Goal: Share content: Share content

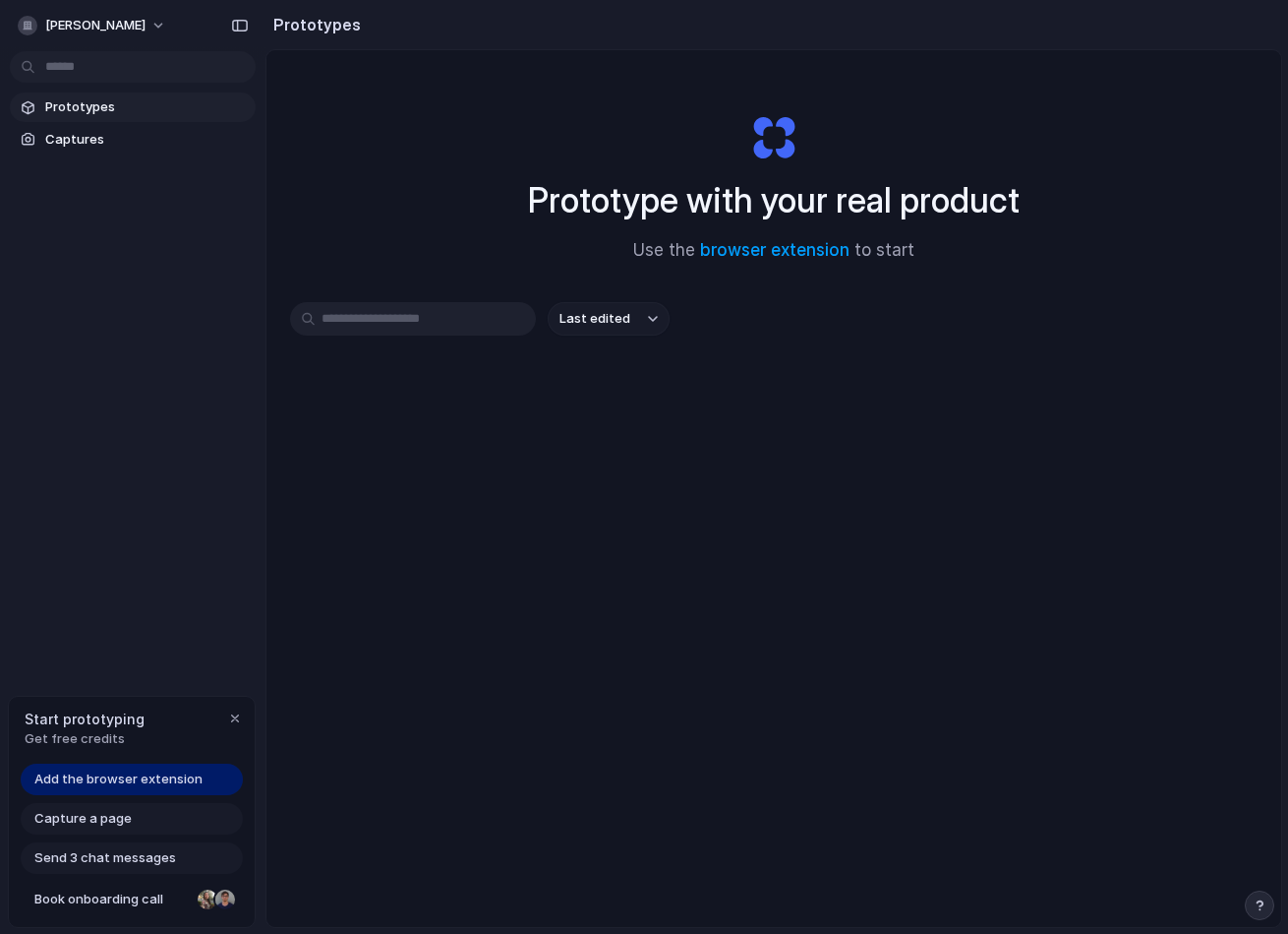
click at [191, 785] on span "Add the browser extension" at bounding box center [118, 779] width 168 height 20
click at [78, 151] on link "Captures" at bounding box center [133, 140] width 246 height 30
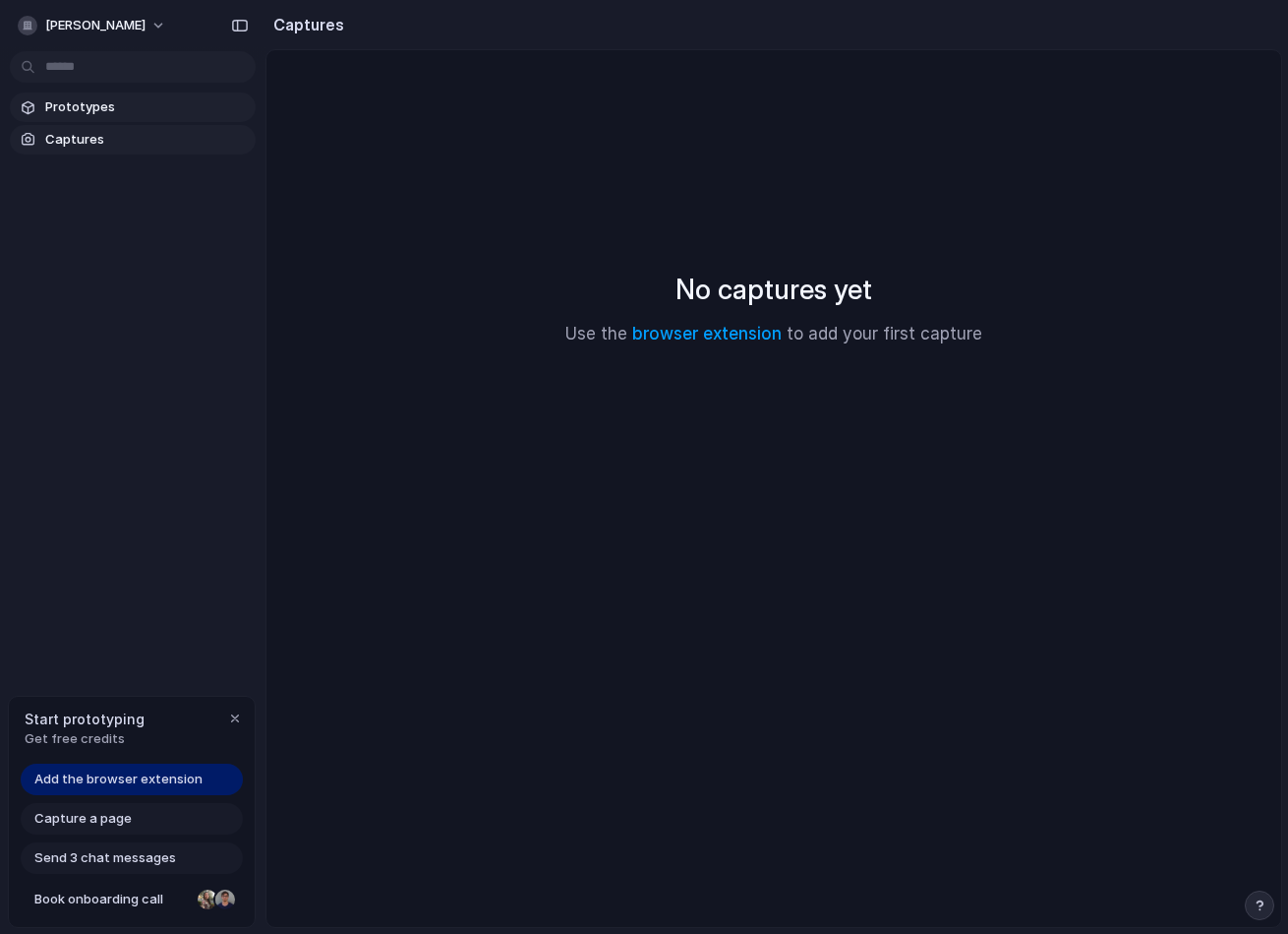
click at [105, 105] on span "Prototypes" at bounding box center [147, 107] width 203 height 20
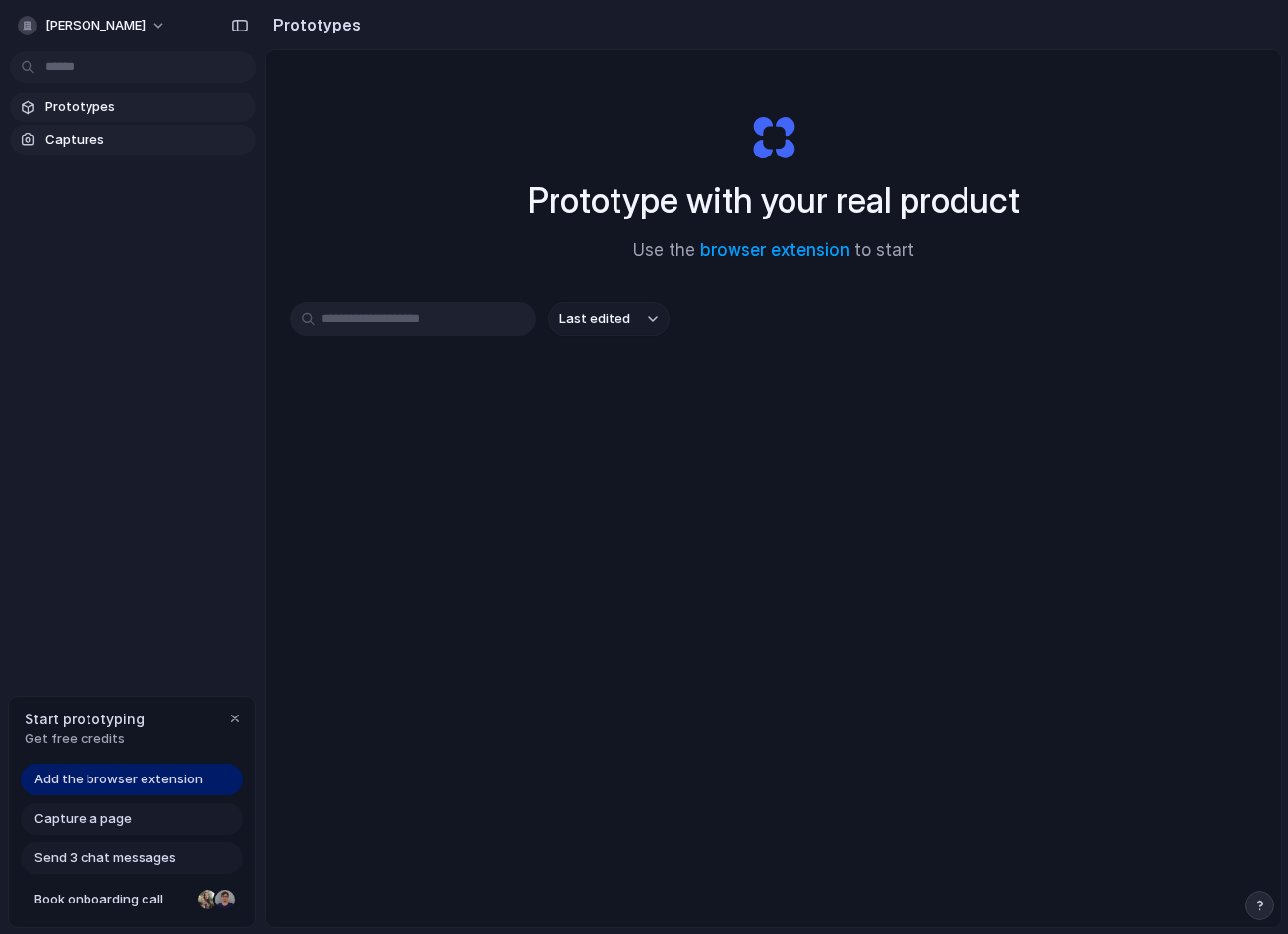
click at [110, 134] on span "Captures" at bounding box center [147, 140] width 203 height 20
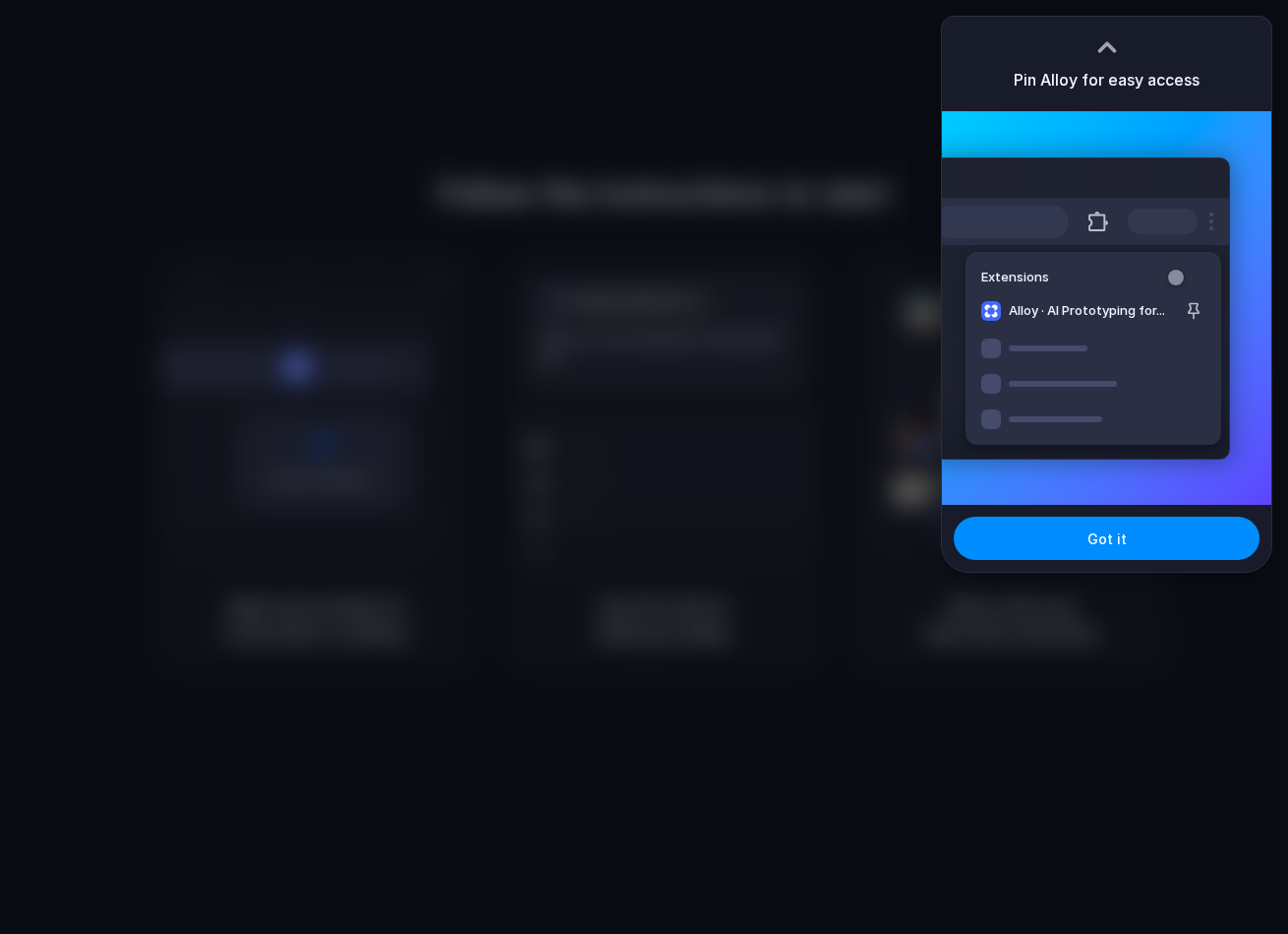
click at [864, 79] on div at bounding box center [644, 467] width 1288 height 934
click at [864, 78] on div at bounding box center [644, 467] width 1288 height 934
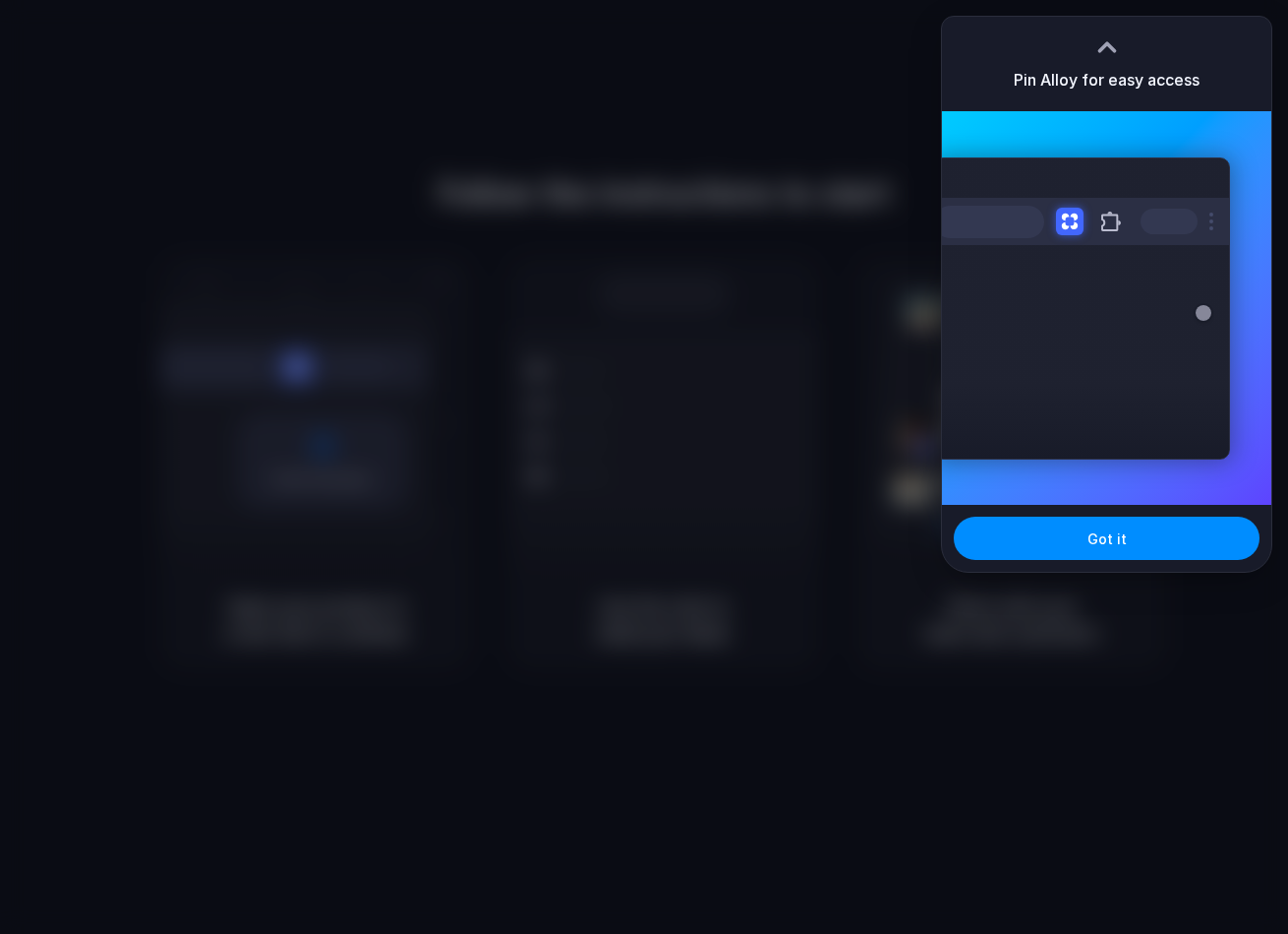
click at [1100, 42] on div at bounding box center [1107, 47] width 30 height 30
click at [1024, 537] on button "Got it" at bounding box center [1107, 538] width 306 height 43
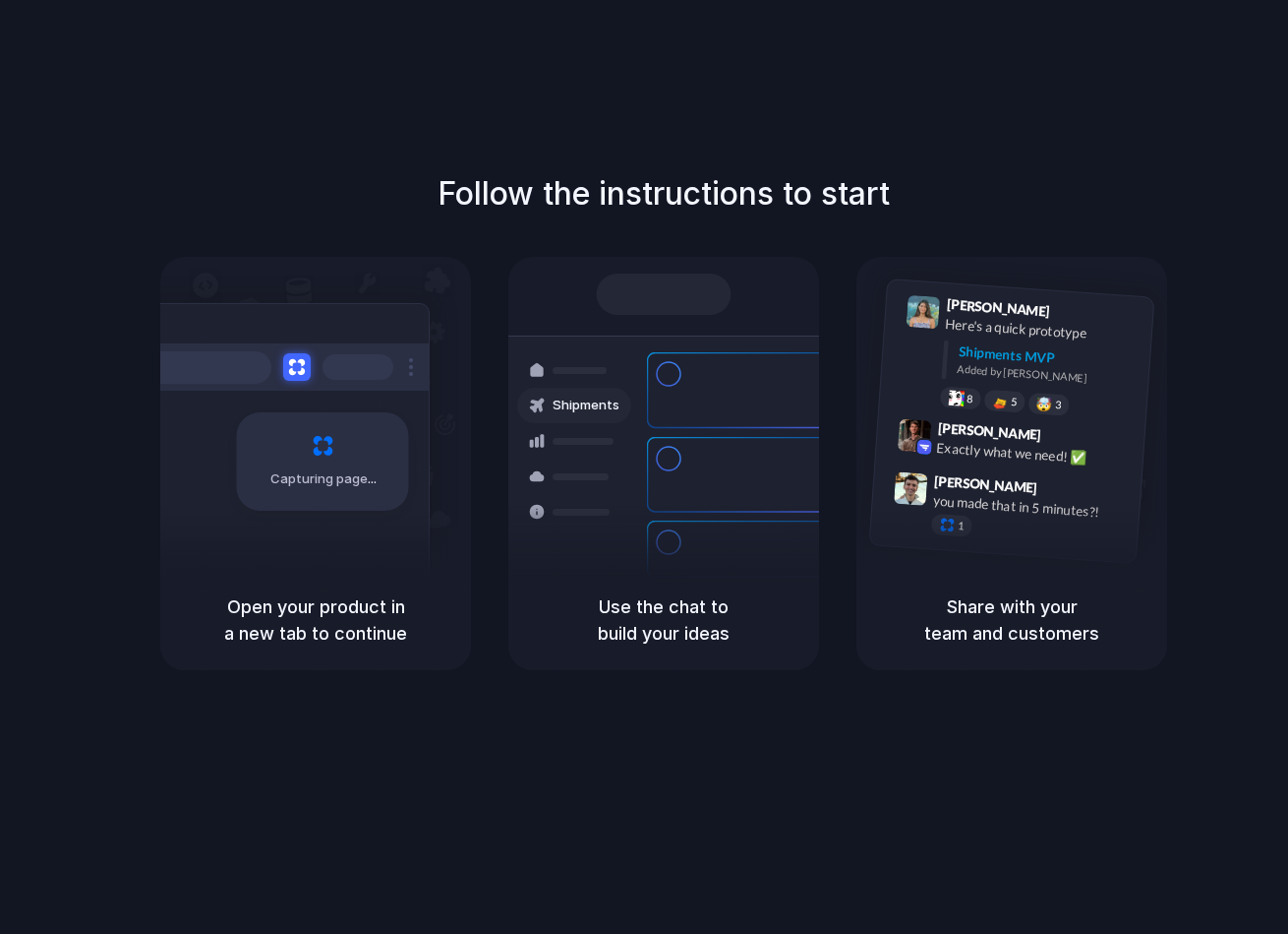
click at [187, 763] on div "Follow the instructions to start Capturing page Open your product in a new tab …" at bounding box center [663, 486] width 1327 height 973
drag, startPoint x: 352, startPoint y: 623, endPoint x: 383, endPoint y: 649, distance: 40.5
click at [383, 649] on div "Open your product in a new tab to continue" at bounding box center [316, 620] width 311 height 100
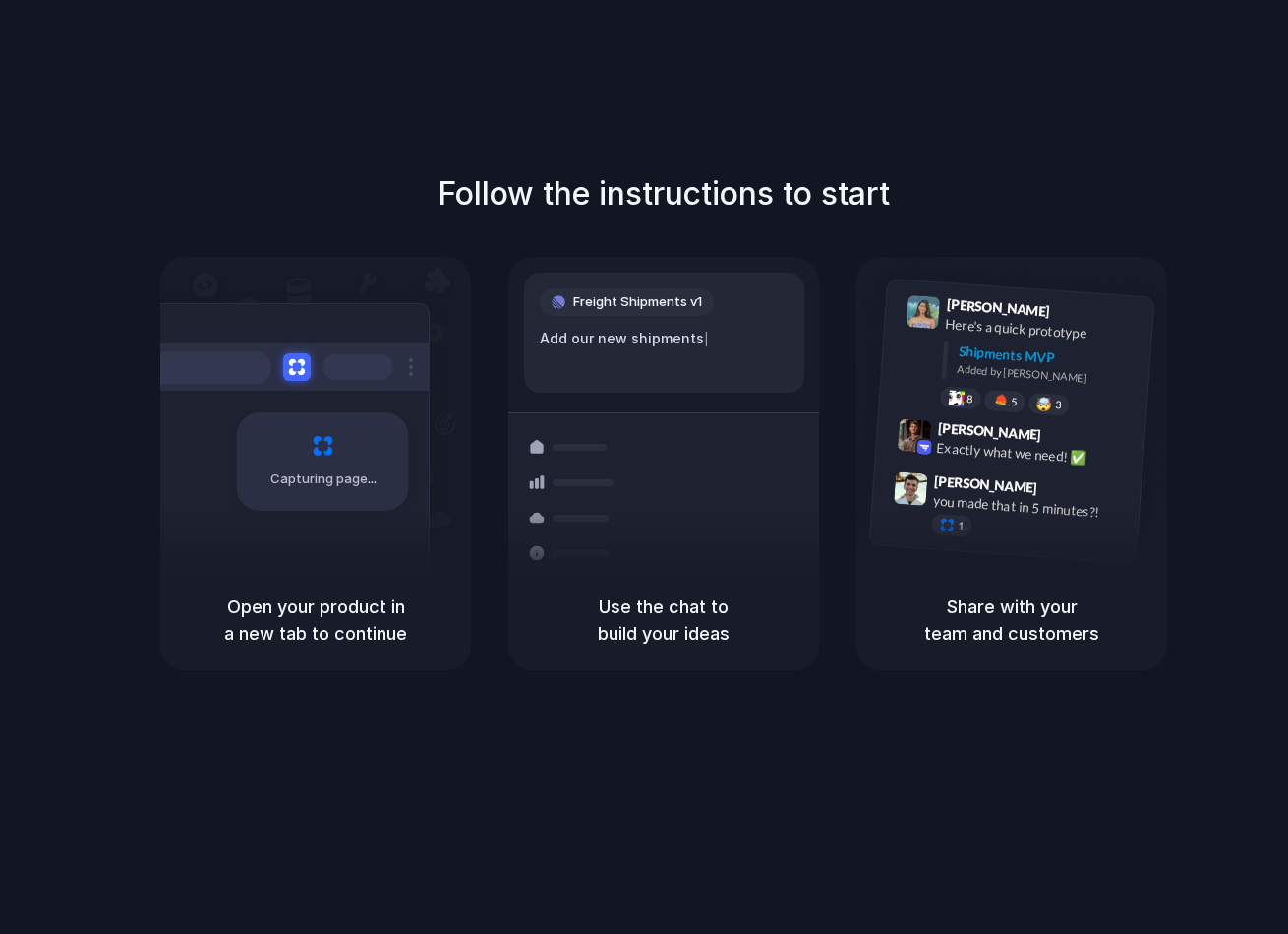
drag, startPoint x: 667, startPoint y: 619, endPoint x: 695, endPoint y: 676, distance: 63.5
click at [695, 676] on div "Follow the instructions to start Capturing page Open your product in a new tab …" at bounding box center [663, 486] width 1327 height 973
click at [467, 734] on div "Follow the instructions to start Capturing page Open your product in a new tab …" at bounding box center [663, 486] width 1327 height 973
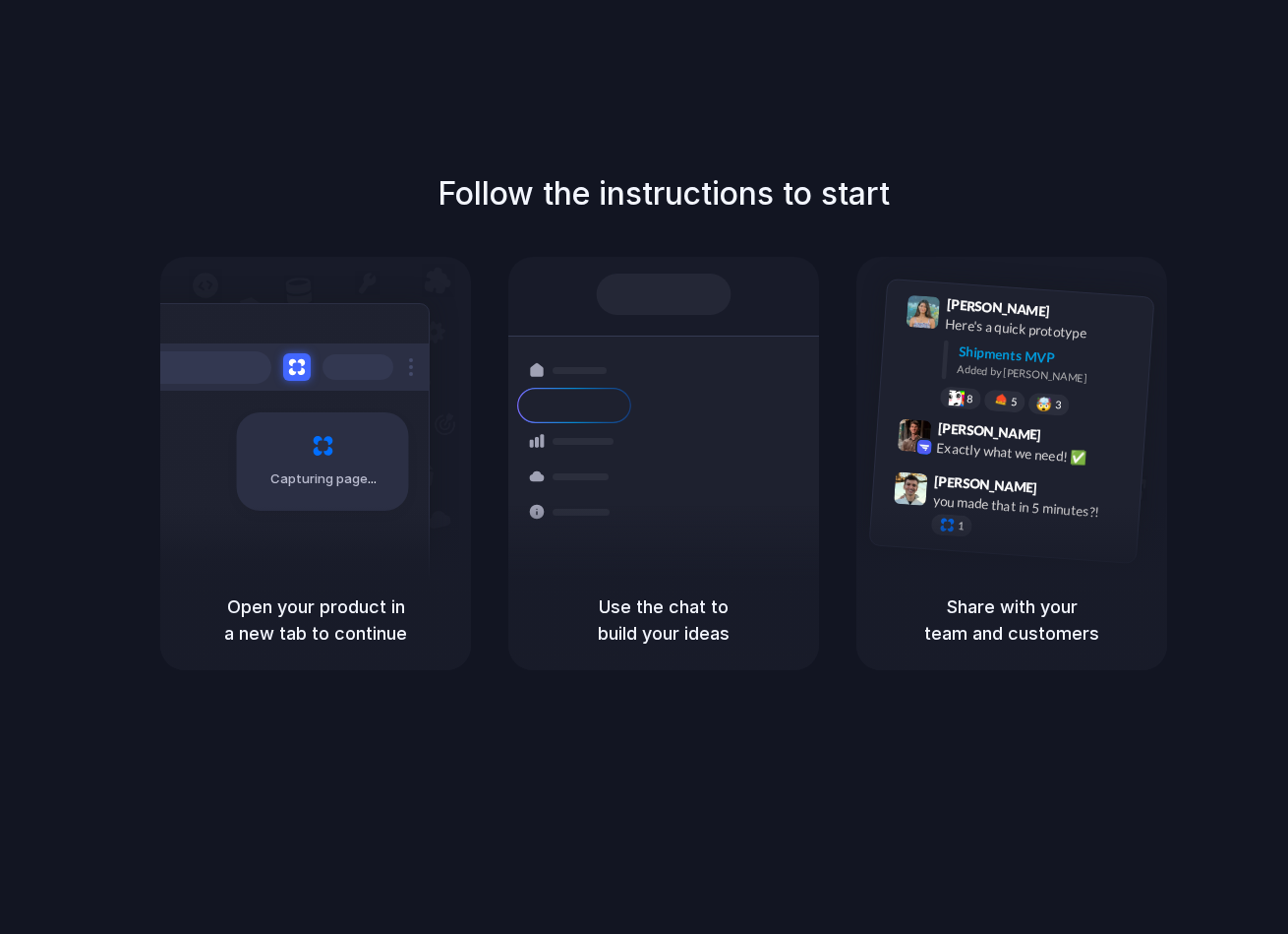
click at [975, 623] on h5 "Share with your team and customers" at bounding box center [1012, 620] width 264 height 53
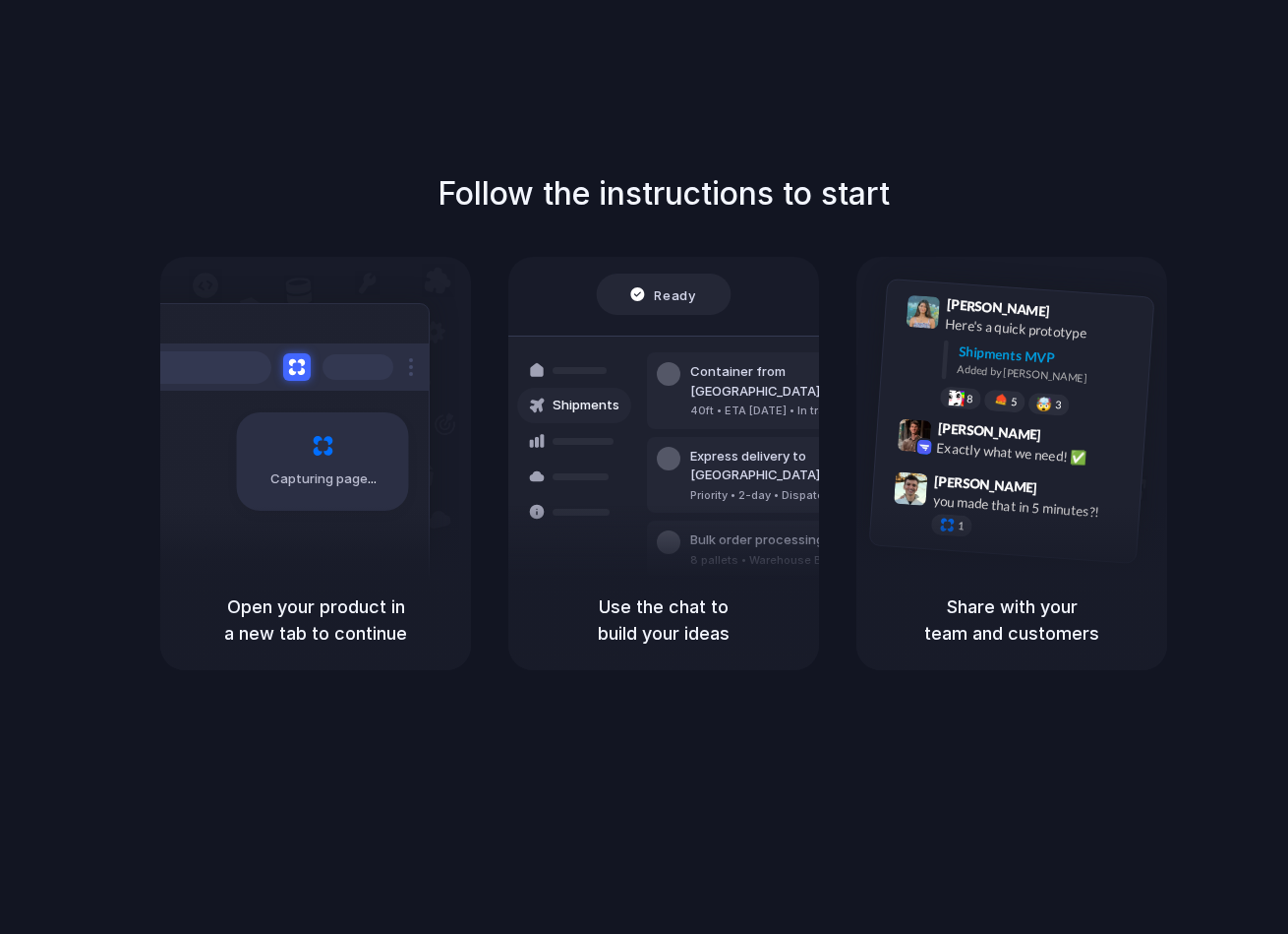
click at [258, 636] on h5 "Open your product in a new tab to continue" at bounding box center [316, 620] width 264 height 53
click at [380, 462] on div "Capturing page" at bounding box center [323, 462] width 172 height 98
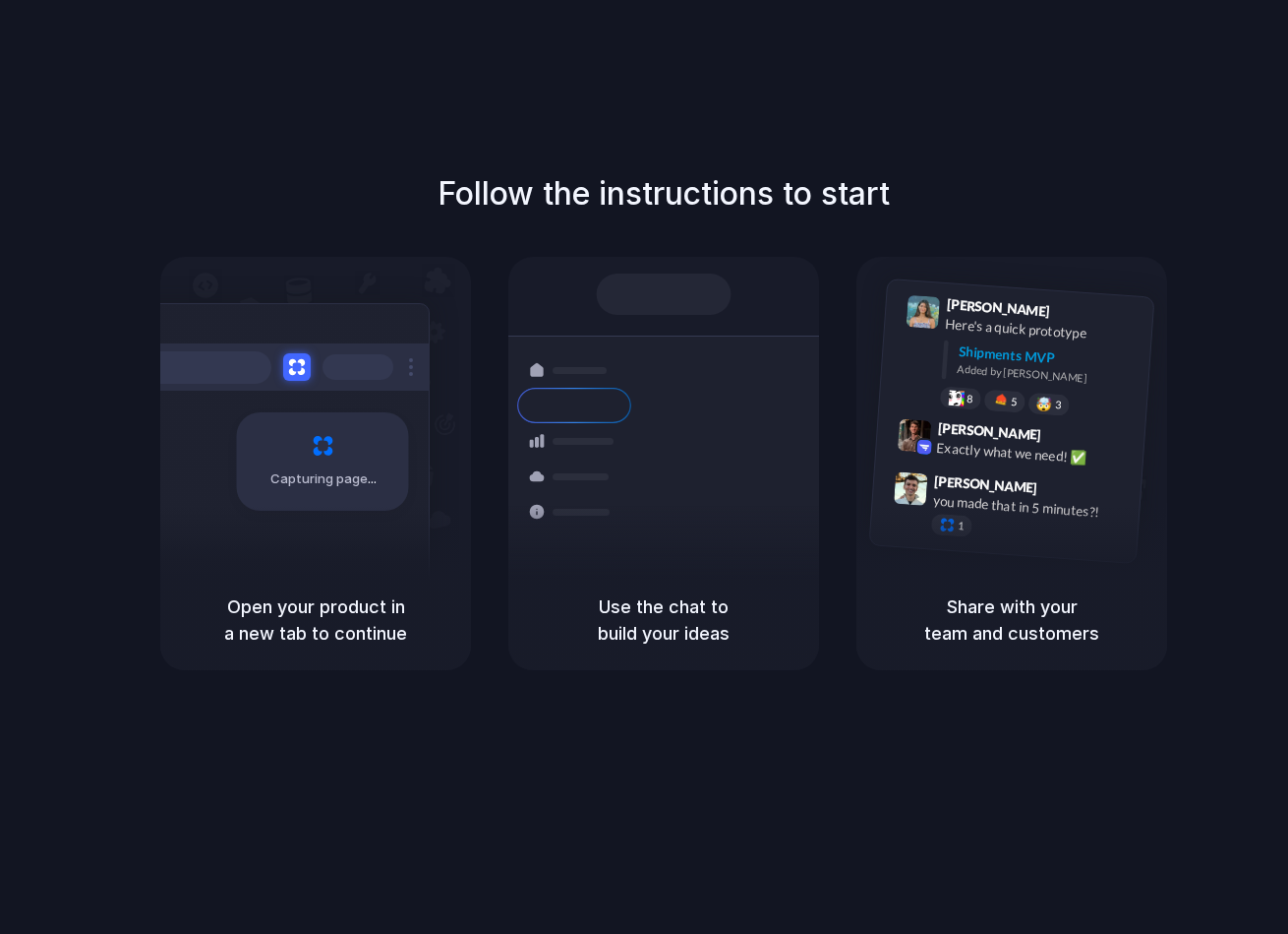
click at [684, 151] on div "Follow the instructions to start Capturing page Open your product in a new tab …" at bounding box center [663, 486] width 1327 height 973
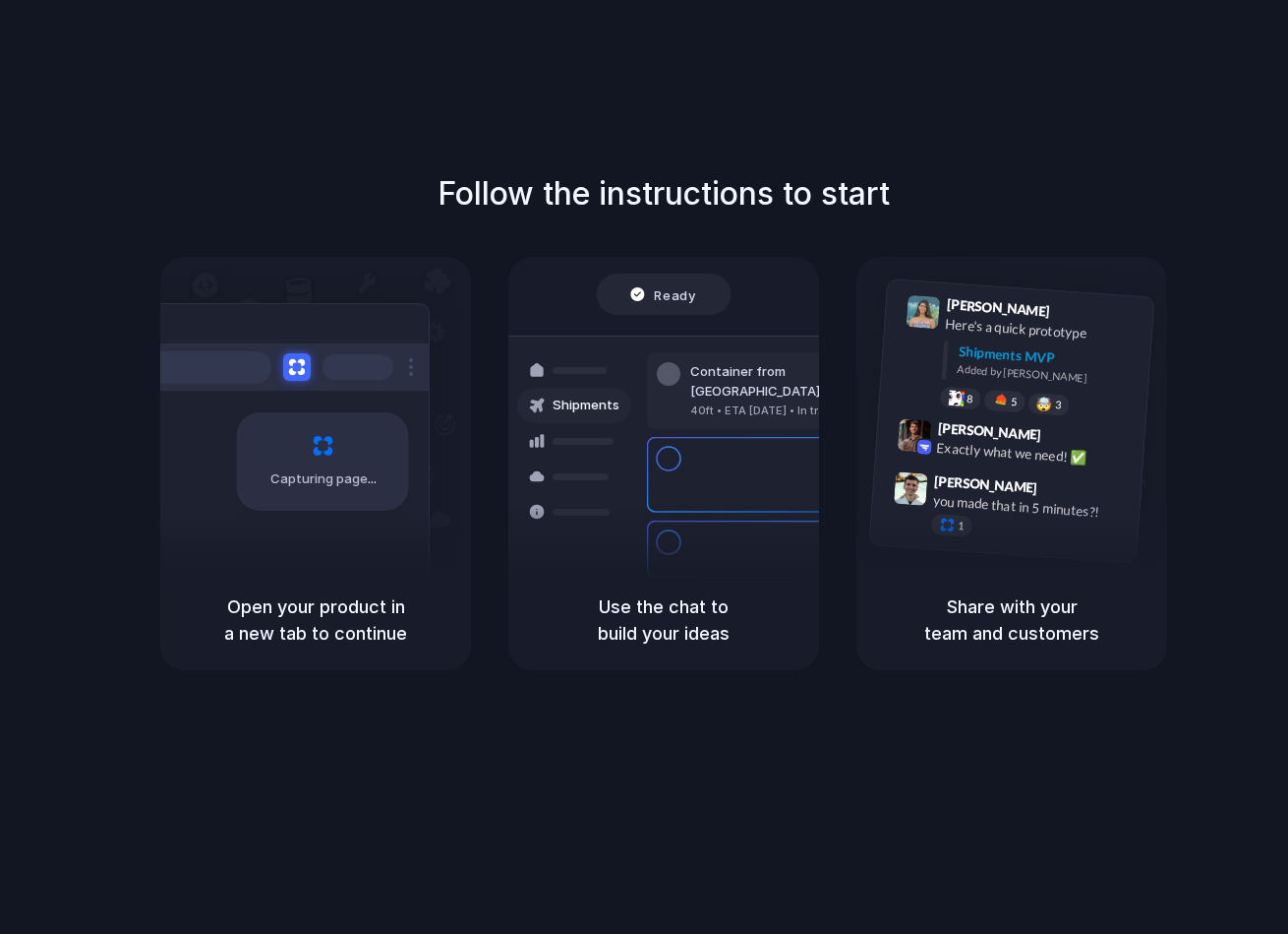
click at [644, 467] on div at bounding box center [644, 467] width 0 height 0
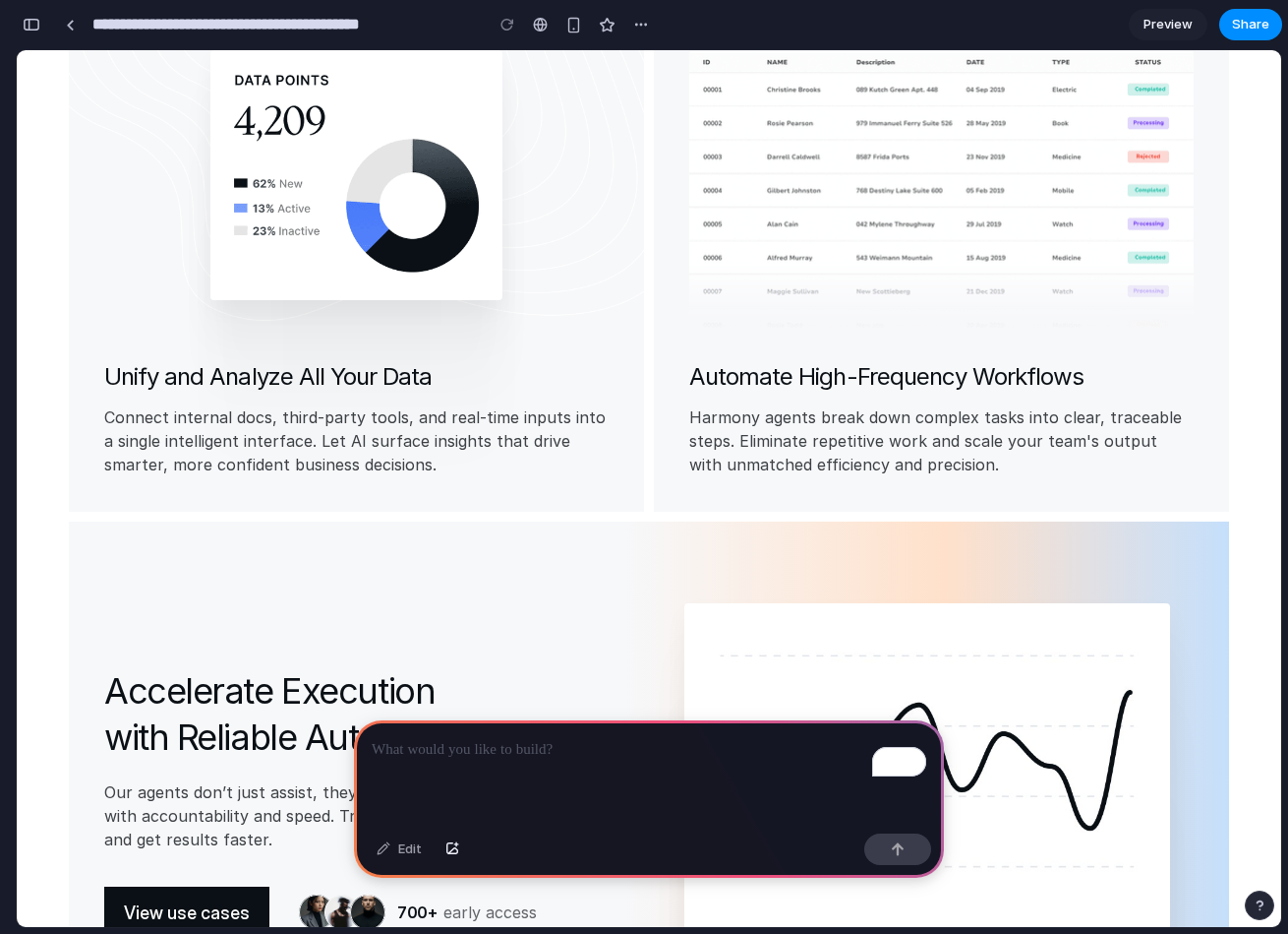
scroll to position [550, 0]
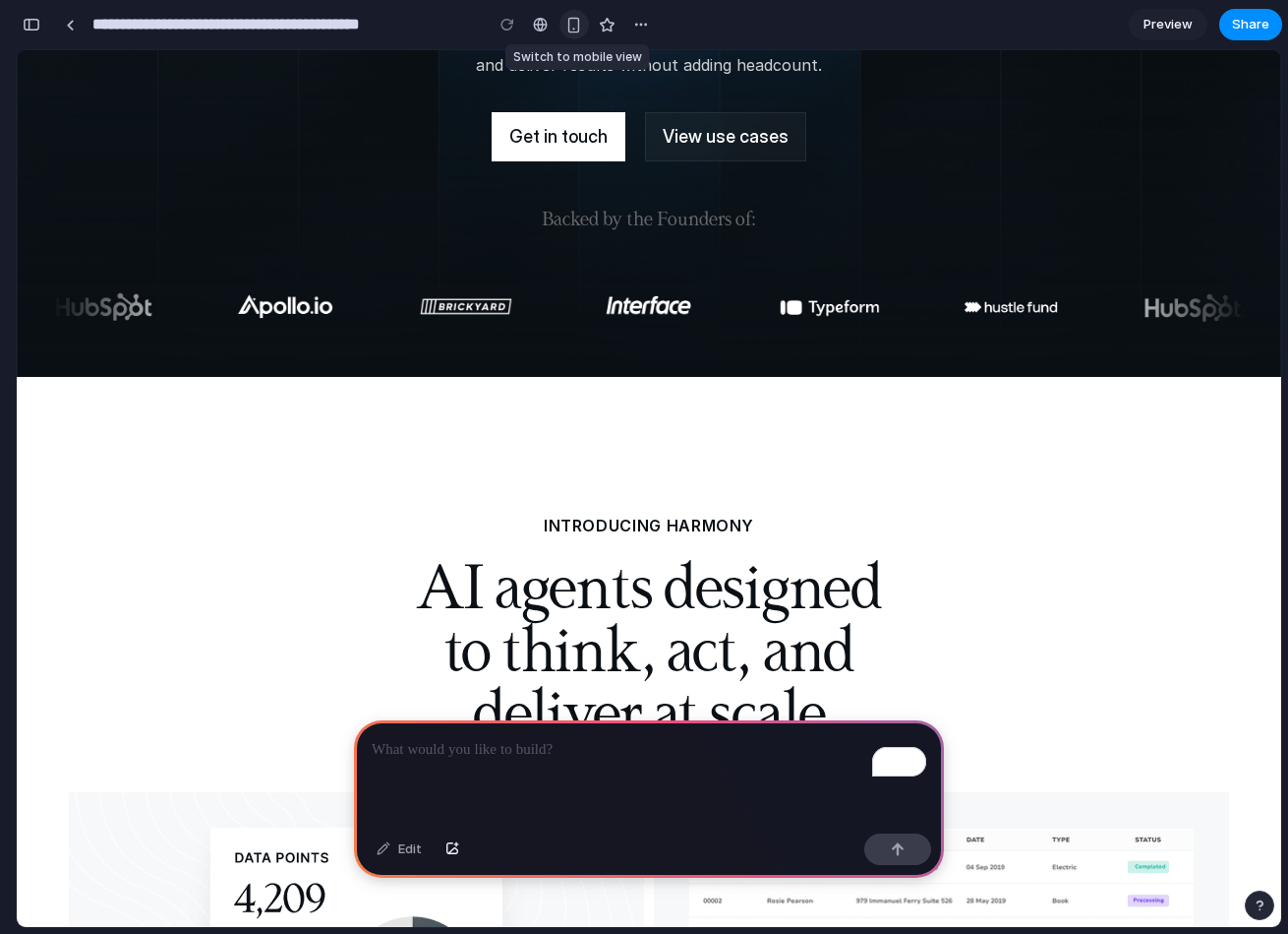
click at [572, 22] on div "button" at bounding box center [574, 25] width 17 height 17
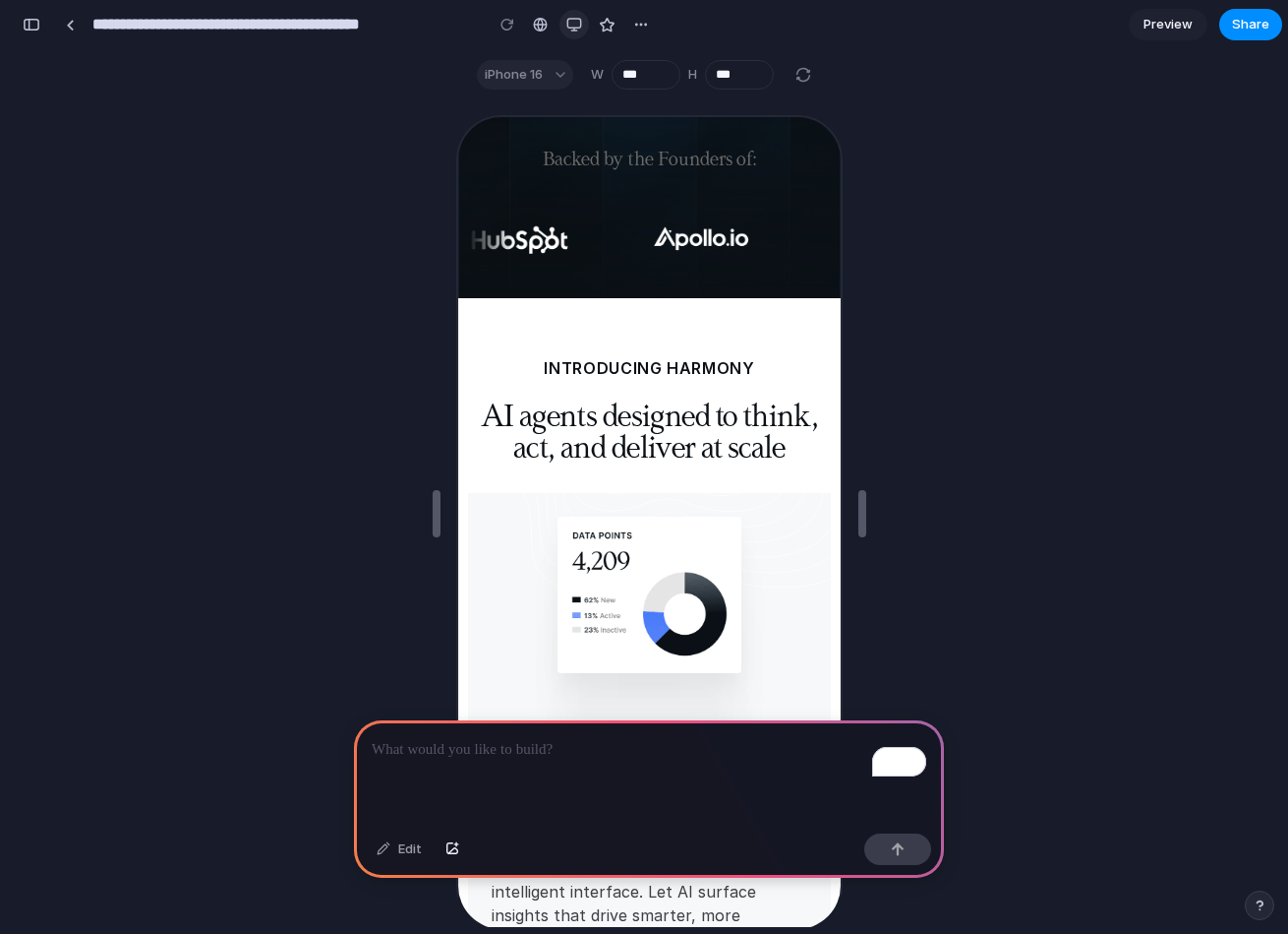
click at [573, 26] on div "button" at bounding box center [575, 25] width 16 height 16
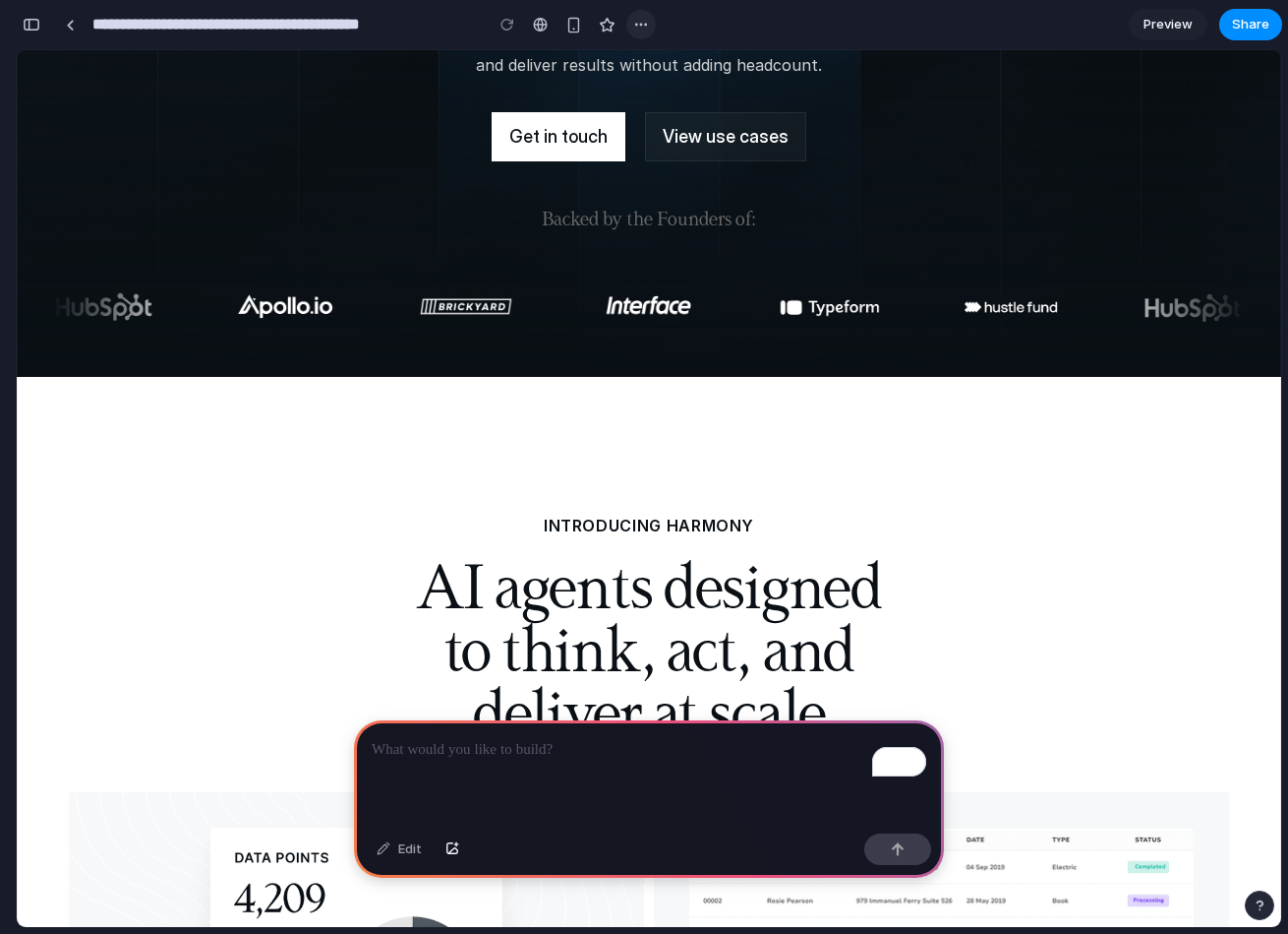
click at [644, 23] on div "button" at bounding box center [642, 25] width 16 height 16
click at [644, 23] on div "Duplicate Delete" at bounding box center [644, 467] width 1288 height 934
click at [29, 19] on div "button" at bounding box center [31, 25] width 18 height 14
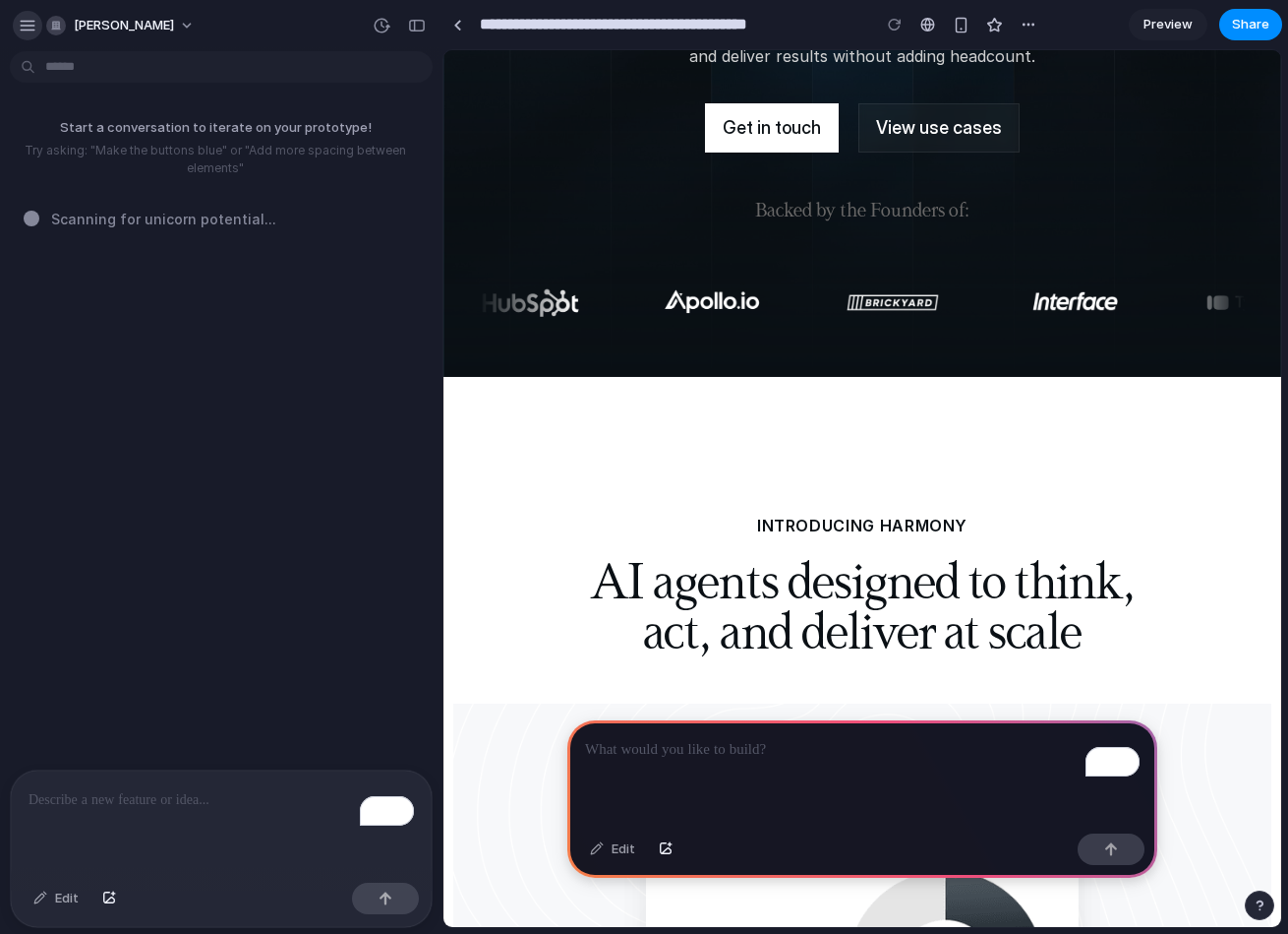
click at [34, 22] on div "button" at bounding box center [28, 26] width 18 height 18
click at [52, 17] on div "button" at bounding box center [56, 26] width 20 height 20
click at [52, 17] on div "Settings Invite members Change theme Sign out" at bounding box center [644, 467] width 1288 height 934
click at [29, 31] on div "button" at bounding box center [28, 26] width 18 height 18
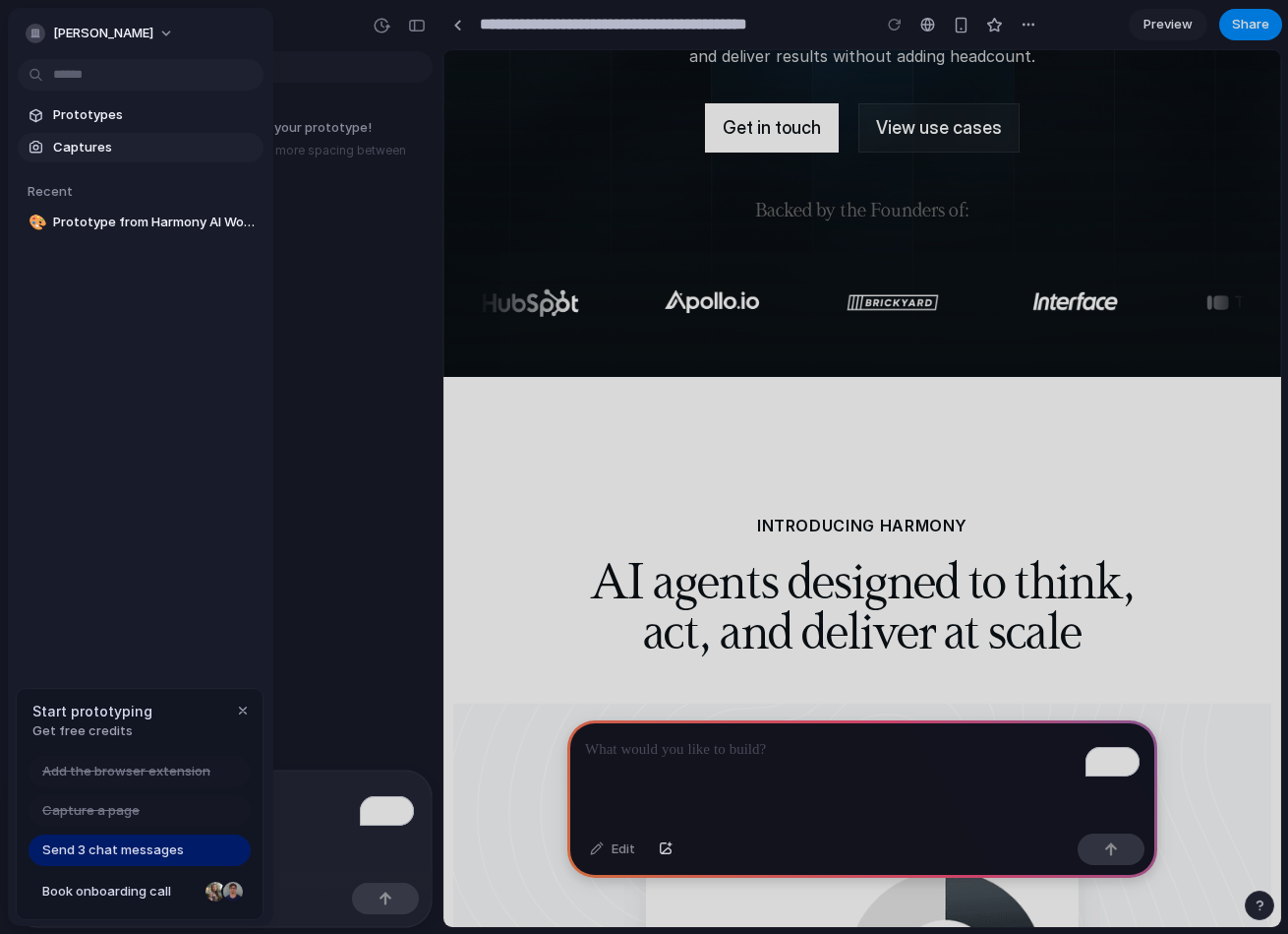
click at [97, 155] on span "Captures" at bounding box center [154, 148] width 203 height 20
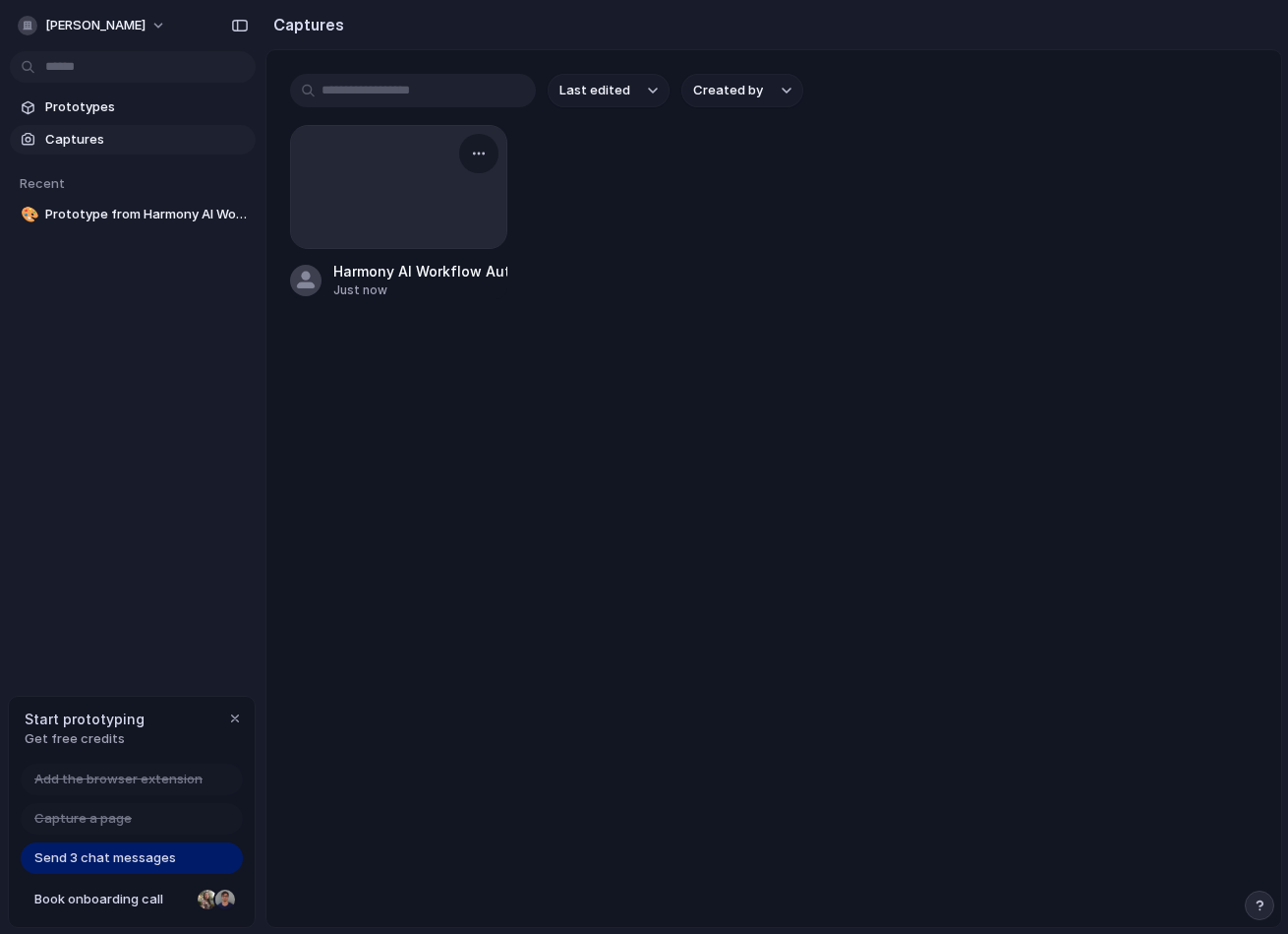
click at [440, 188] on div at bounding box center [399, 187] width 215 height 122
click at [445, 225] on div at bounding box center [399, 187] width 215 height 122
click at [431, 284] on div "Just now" at bounding box center [420, 290] width 174 height 18
click at [477, 163] on button "button" at bounding box center [479, 154] width 31 height 31
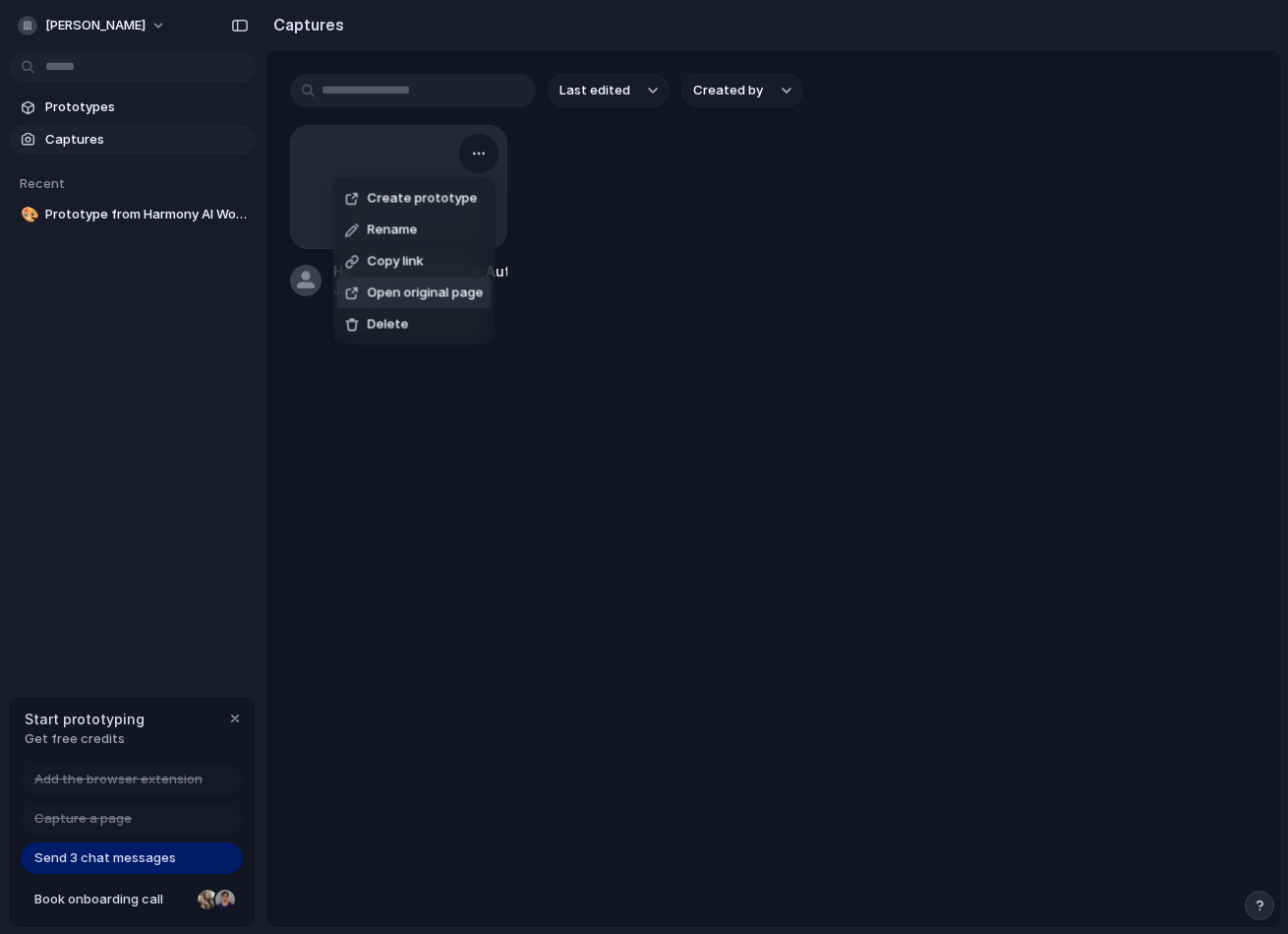
click at [657, 556] on div "Create prototype Rename Copy link Open original page Delete" at bounding box center [644, 467] width 1288 height 934
click at [657, 555] on main "Last edited Created by Harmony AI Workflow Automation Just now" at bounding box center [774, 488] width 1017 height 879
click at [434, 221] on div at bounding box center [399, 187] width 215 height 122
click at [418, 272] on div "Harmony AI Workflow Automation" at bounding box center [420, 271] width 174 height 21
click at [300, 284] on div at bounding box center [306, 280] width 31 height 31
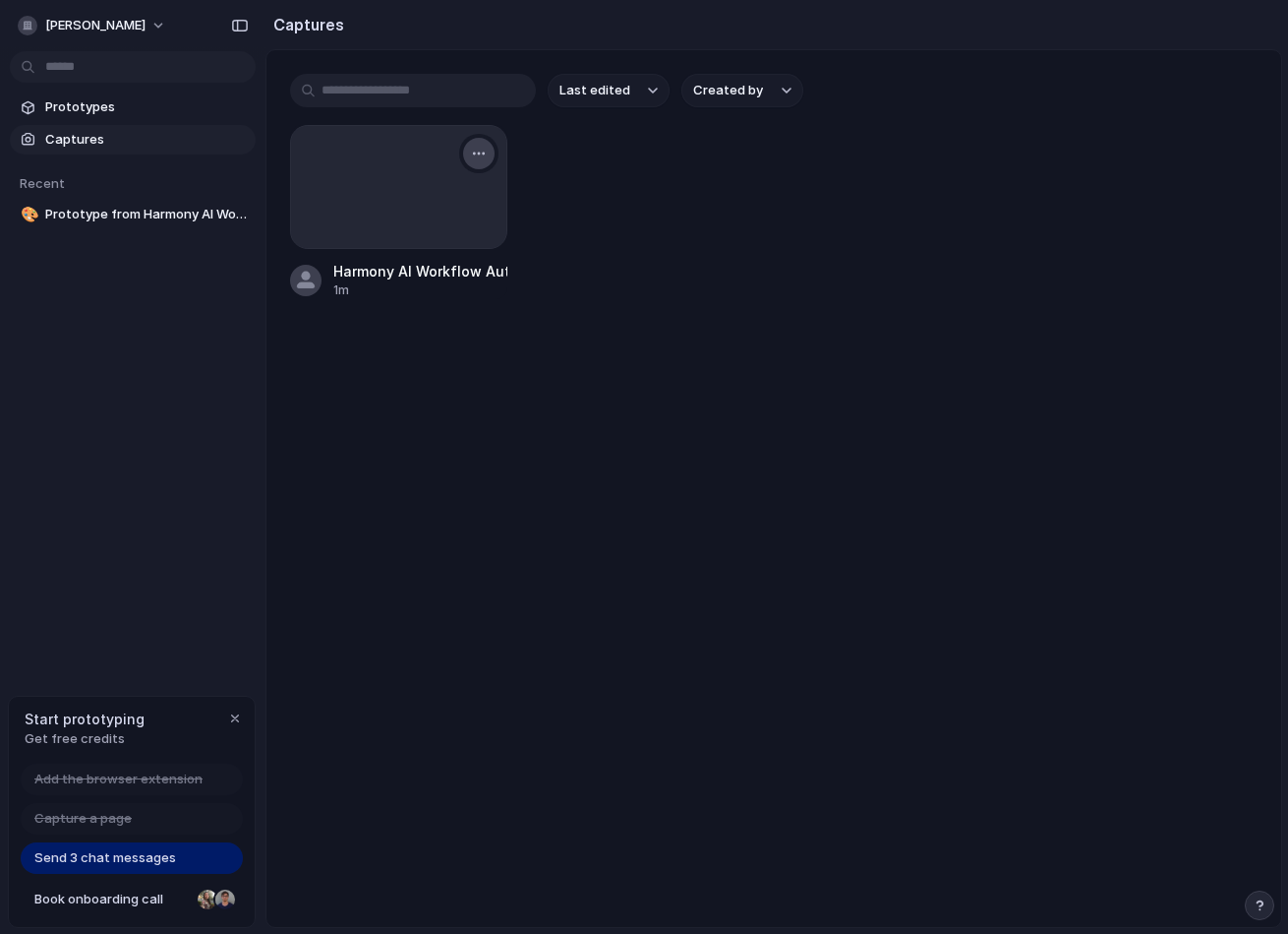
click at [483, 158] on div "button" at bounding box center [479, 154] width 16 height 16
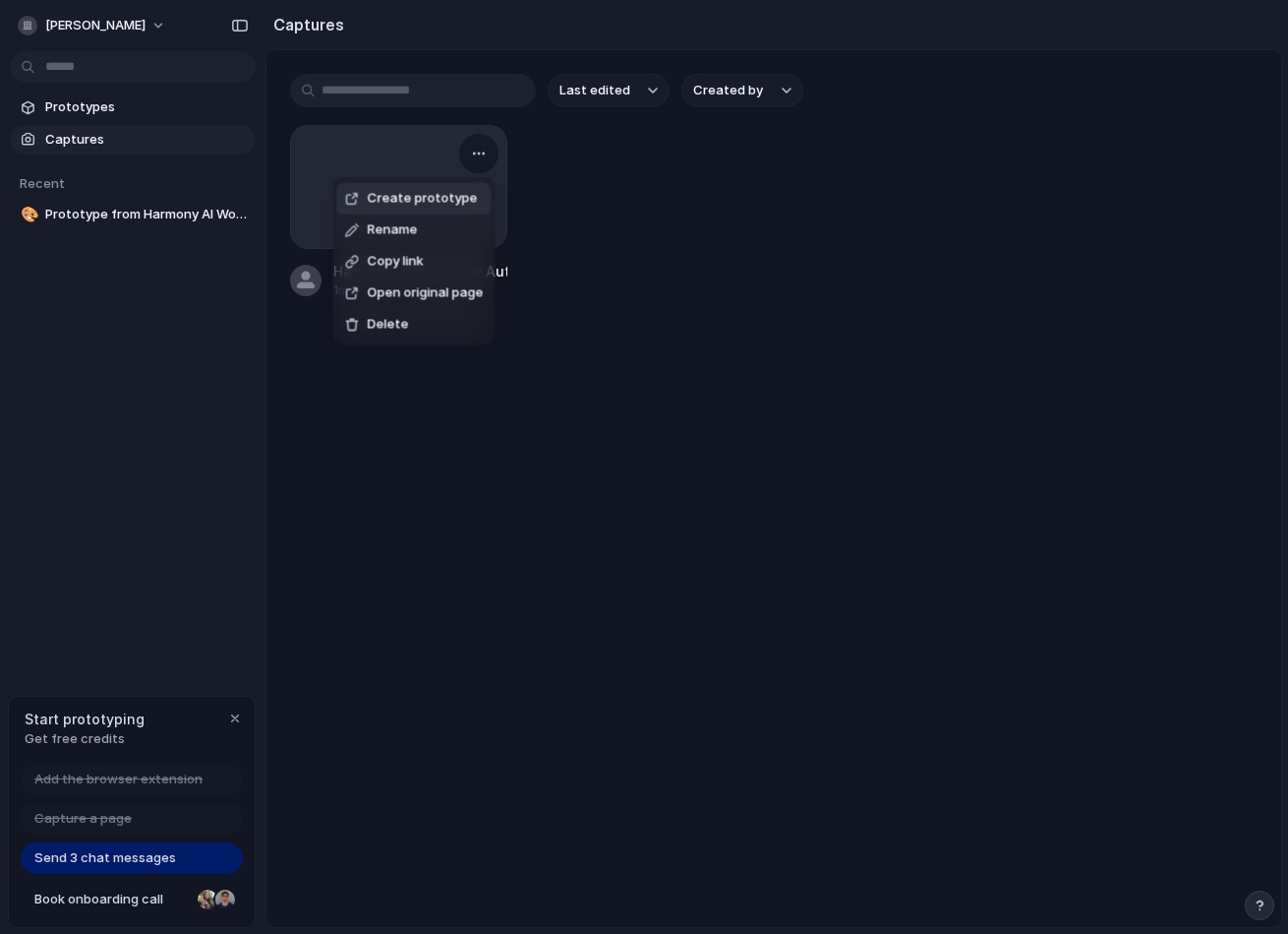
click at [439, 207] on span "Create prototype" at bounding box center [423, 199] width 110 height 20
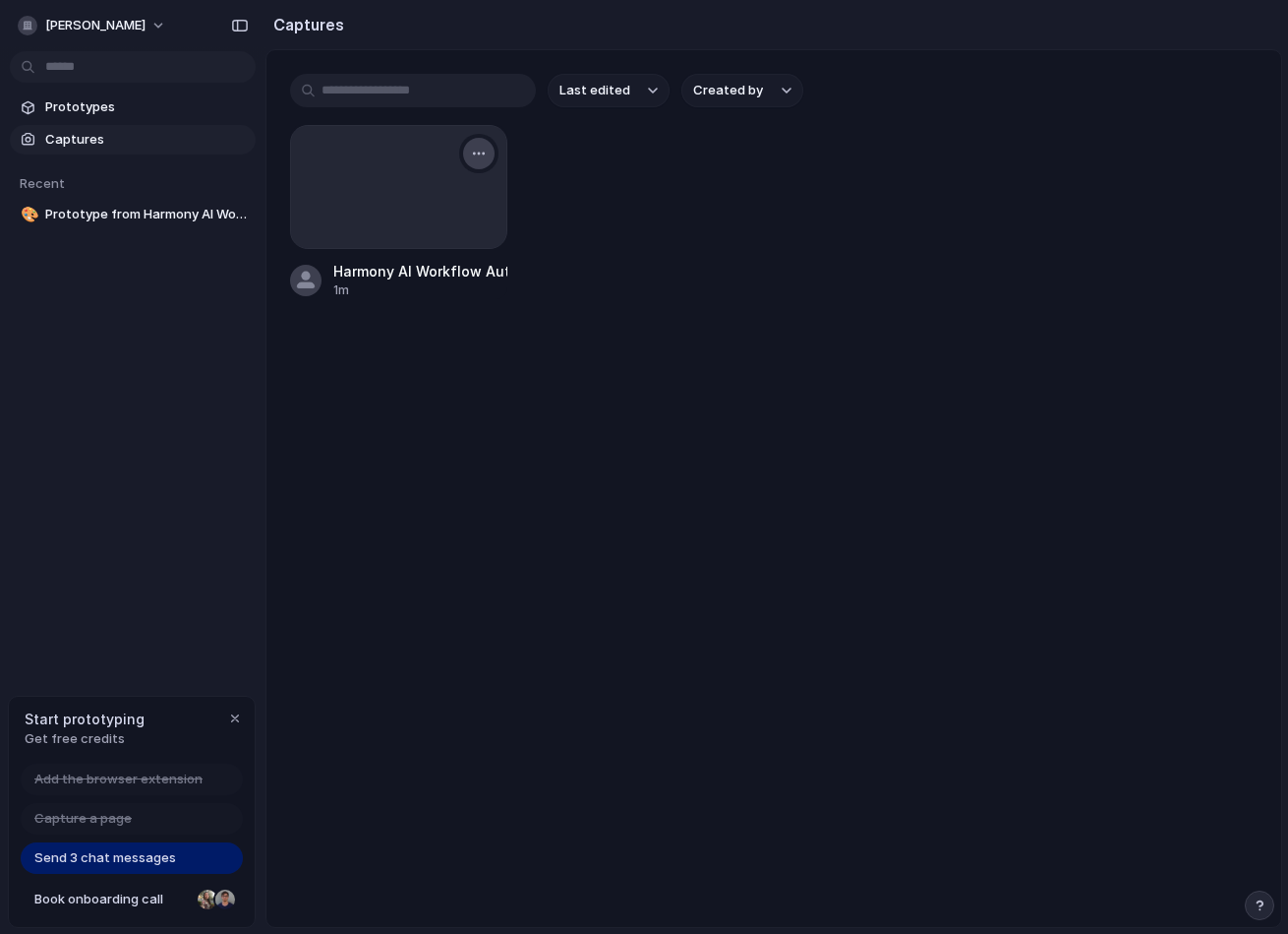
click at [478, 149] on div "button" at bounding box center [479, 154] width 16 height 16
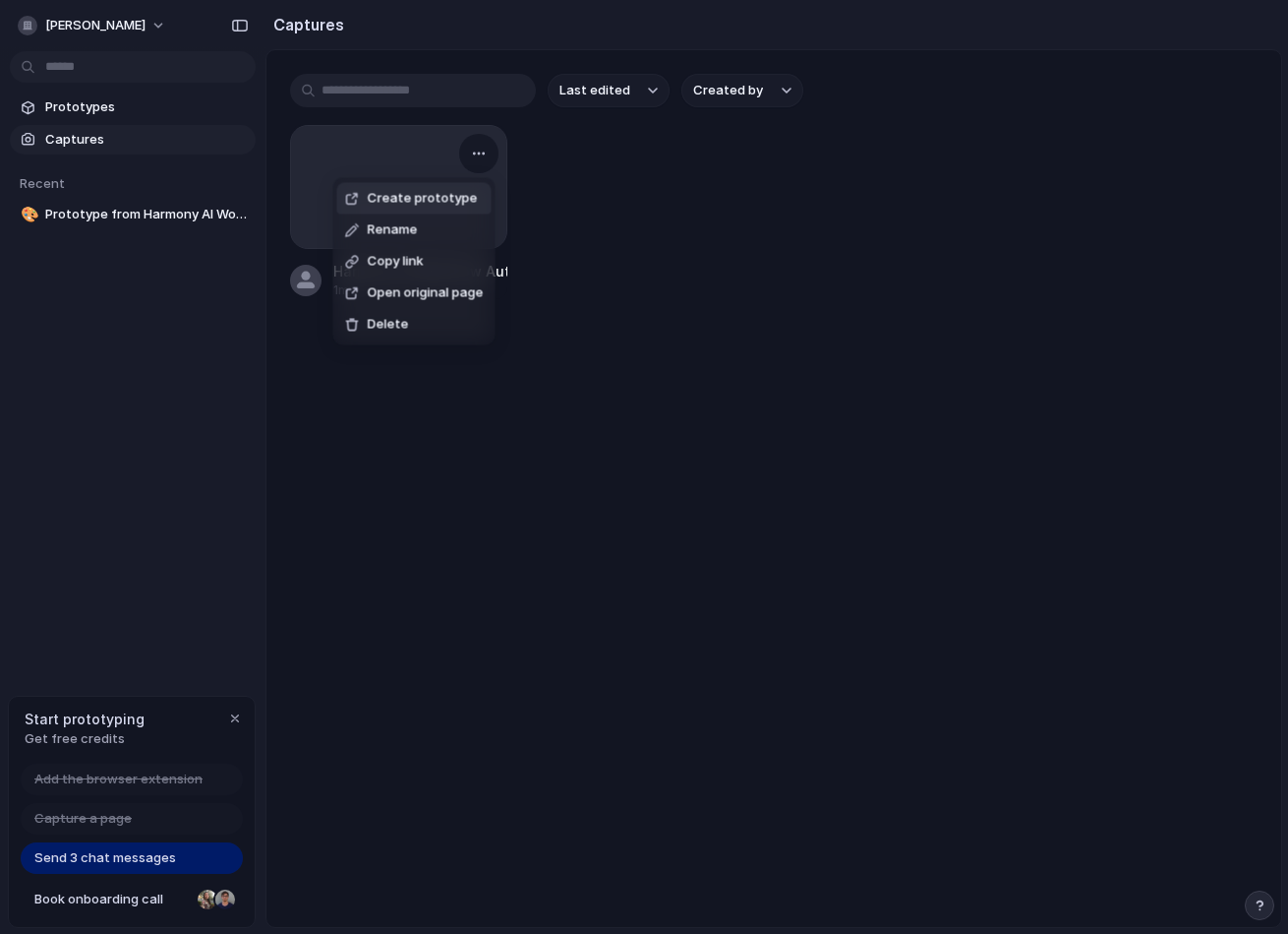
click at [176, 111] on div "Create prototype Rename Copy link Open original page Delete" at bounding box center [644, 467] width 1288 height 934
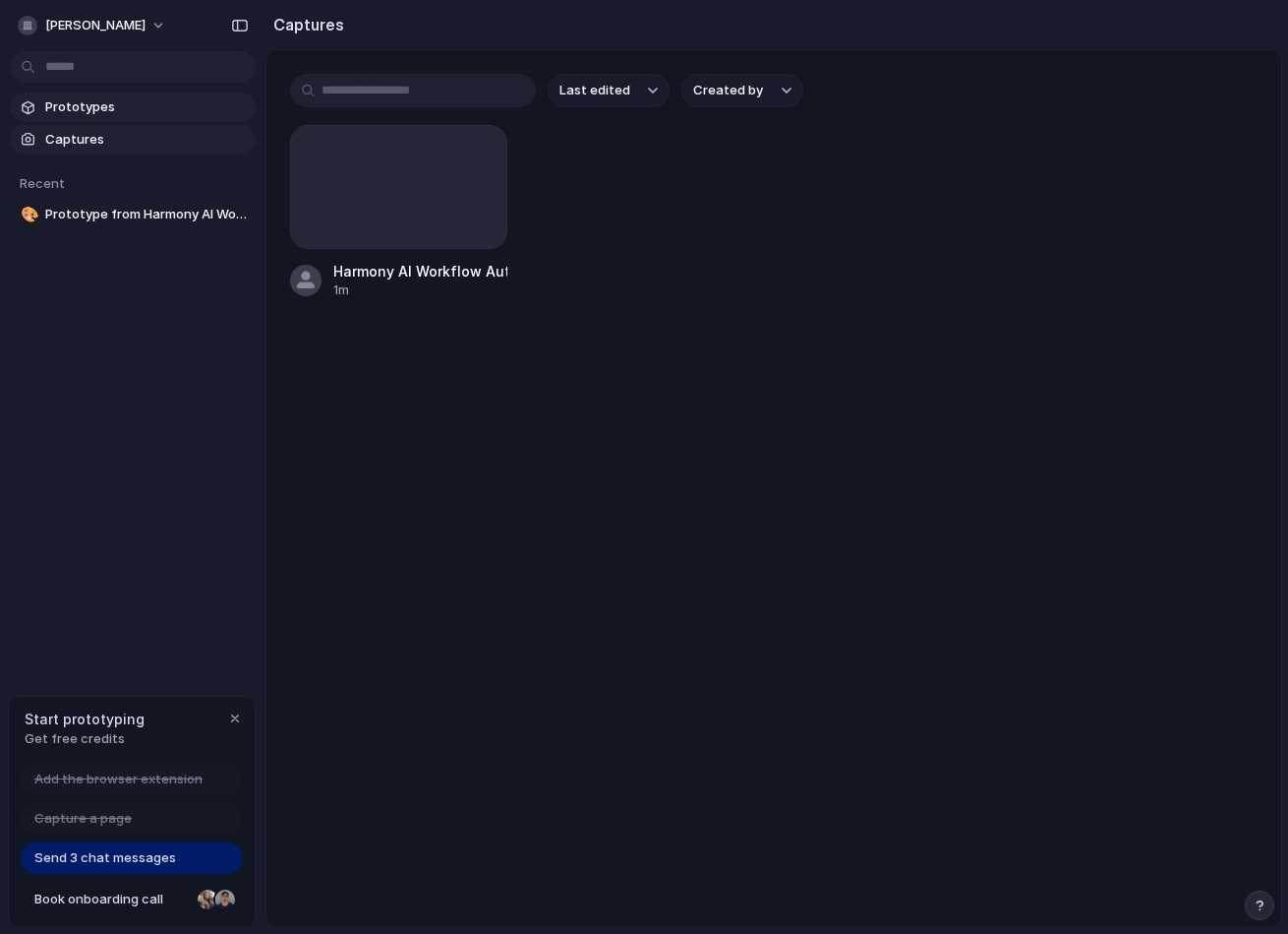
click at [152, 103] on span "Prototypes" at bounding box center [147, 107] width 203 height 20
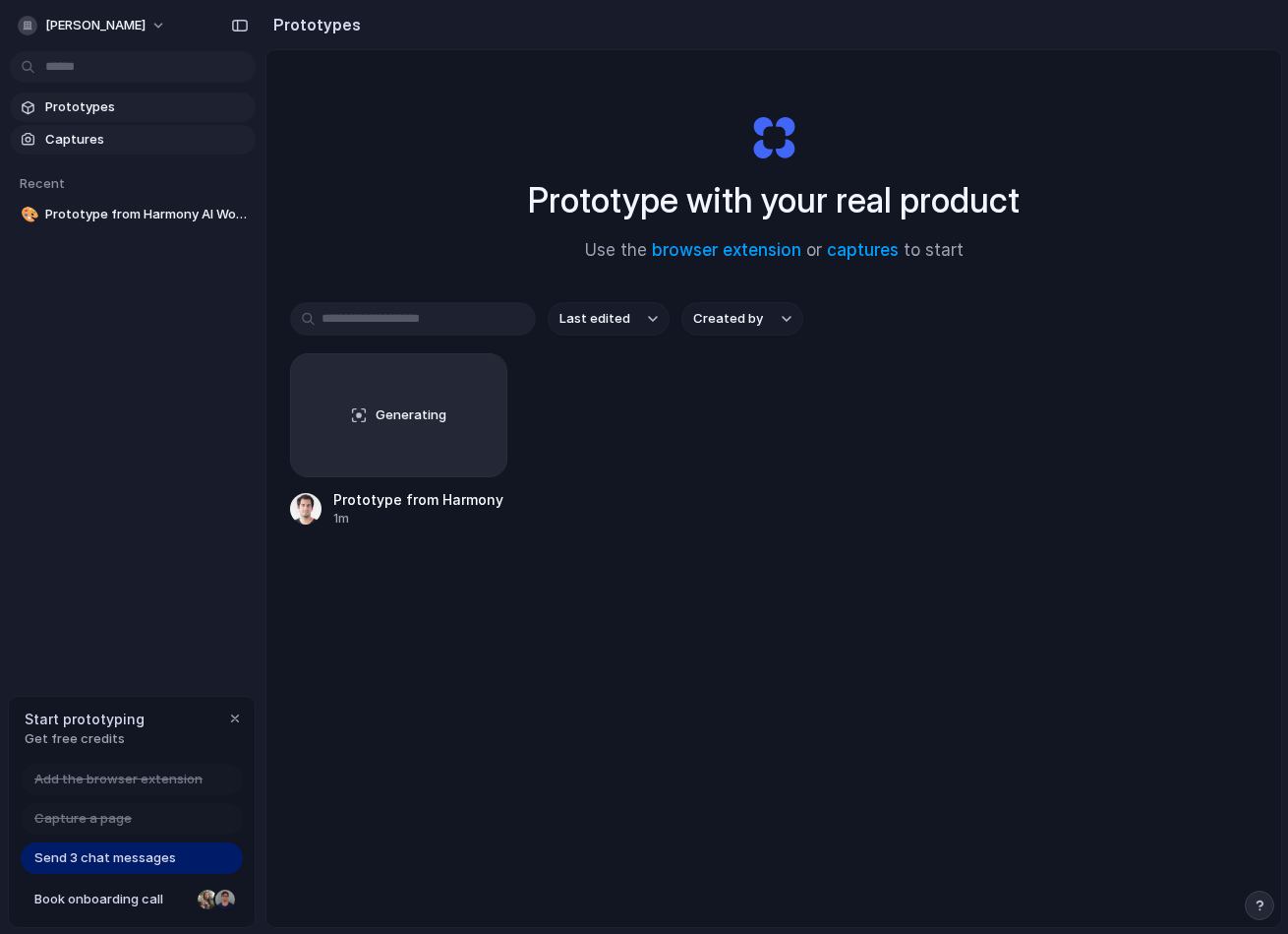
click at [115, 147] on span "Captures" at bounding box center [147, 140] width 203 height 20
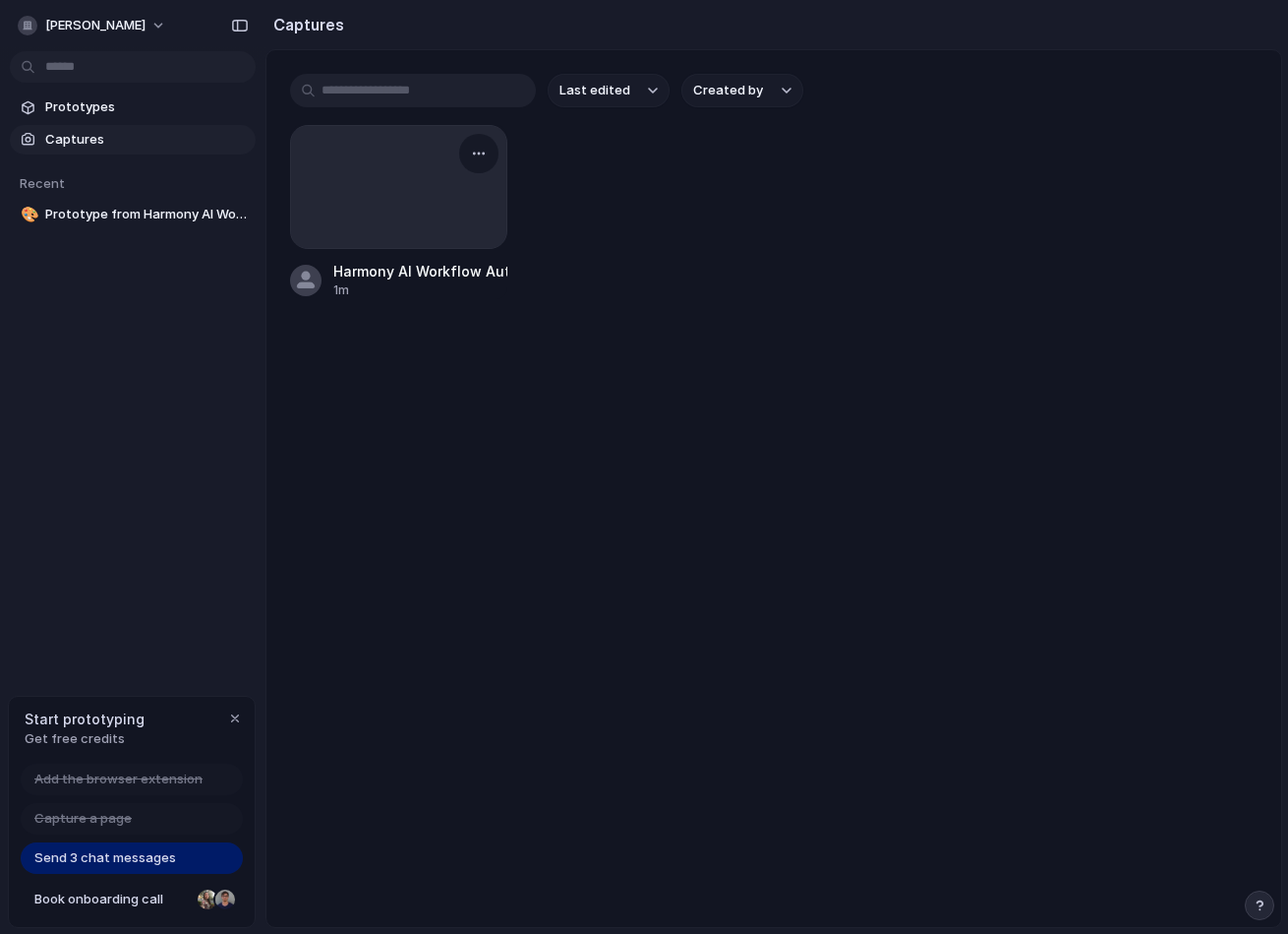
click at [486, 267] on div "Harmony AI Workflow Automation" at bounding box center [420, 271] width 174 height 21
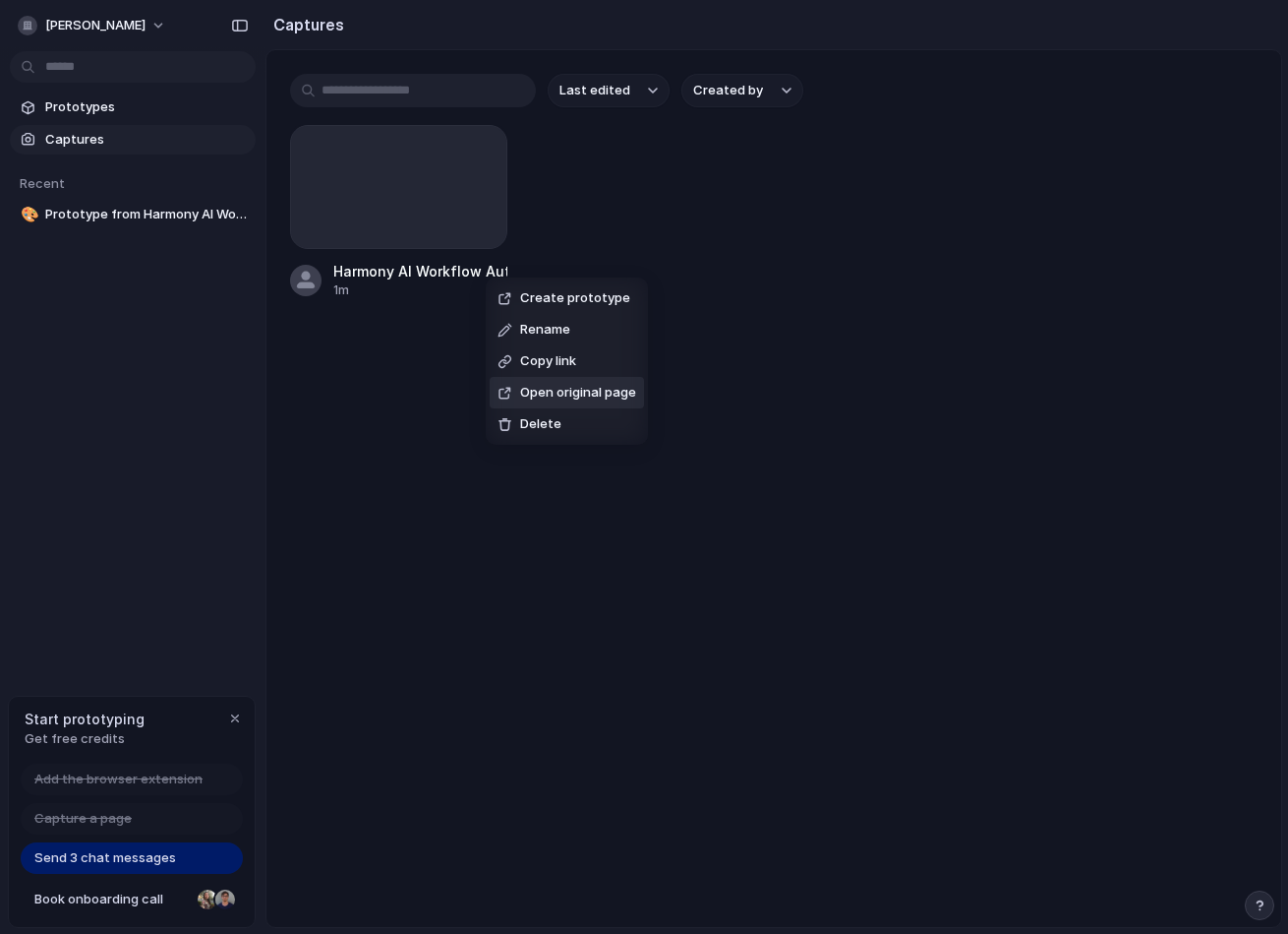
click at [529, 389] on span "Open original page" at bounding box center [579, 393] width 116 height 20
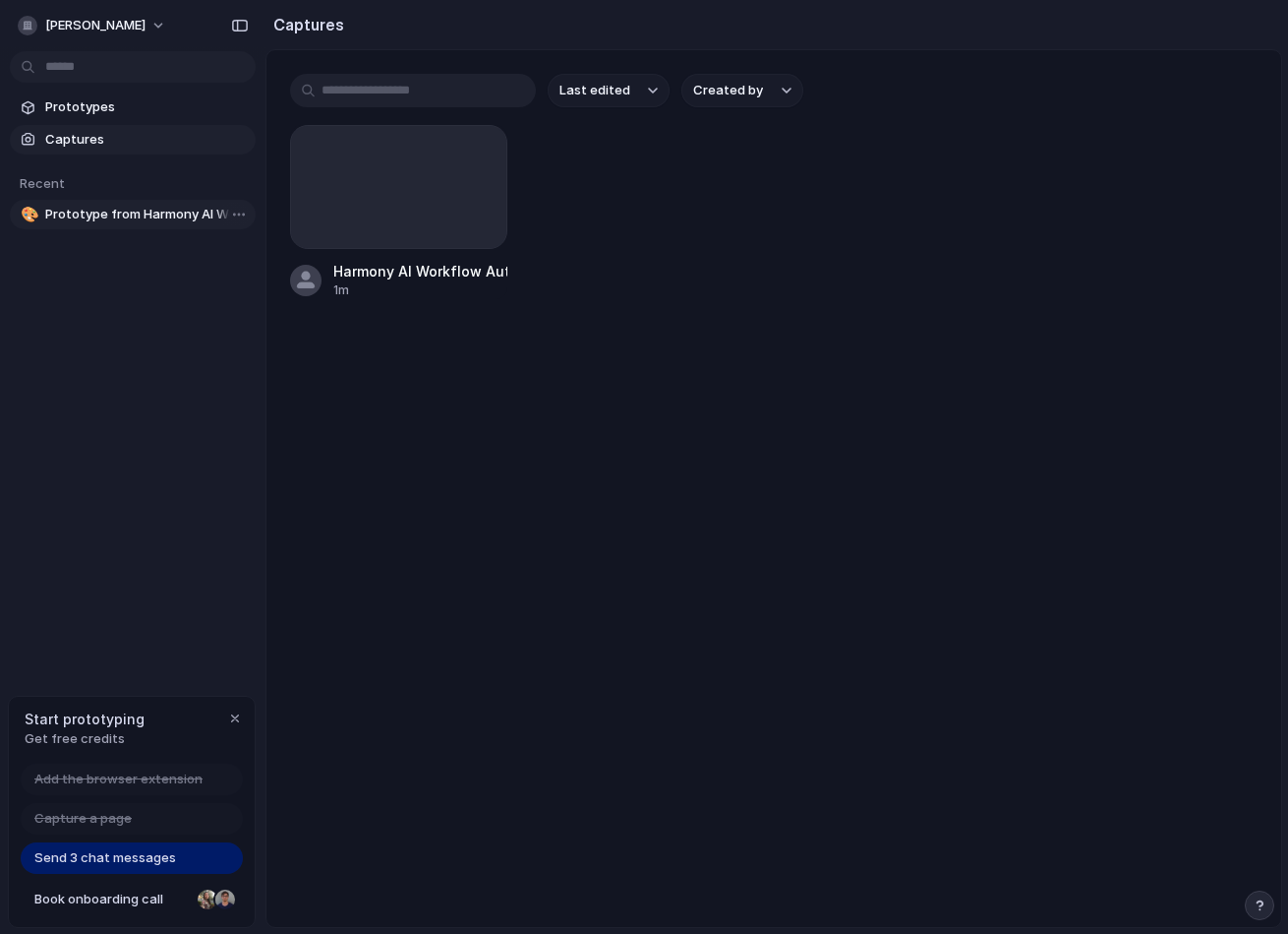
click at [138, 223] on span "Prototype from Harmony AI Workflow Automation" at bounding box center [147, 215] width 203 height 20
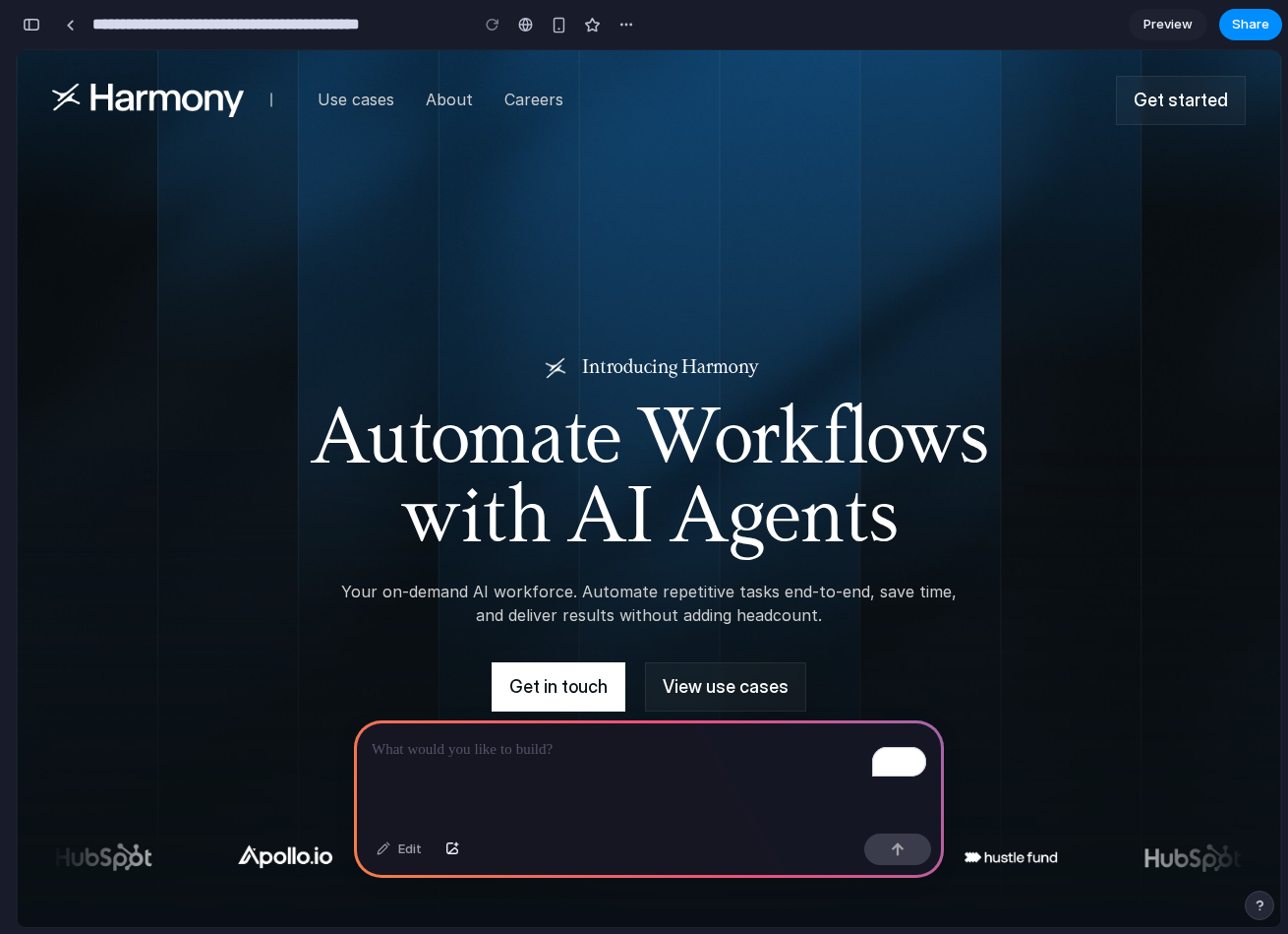
scroll to position [26, 0]
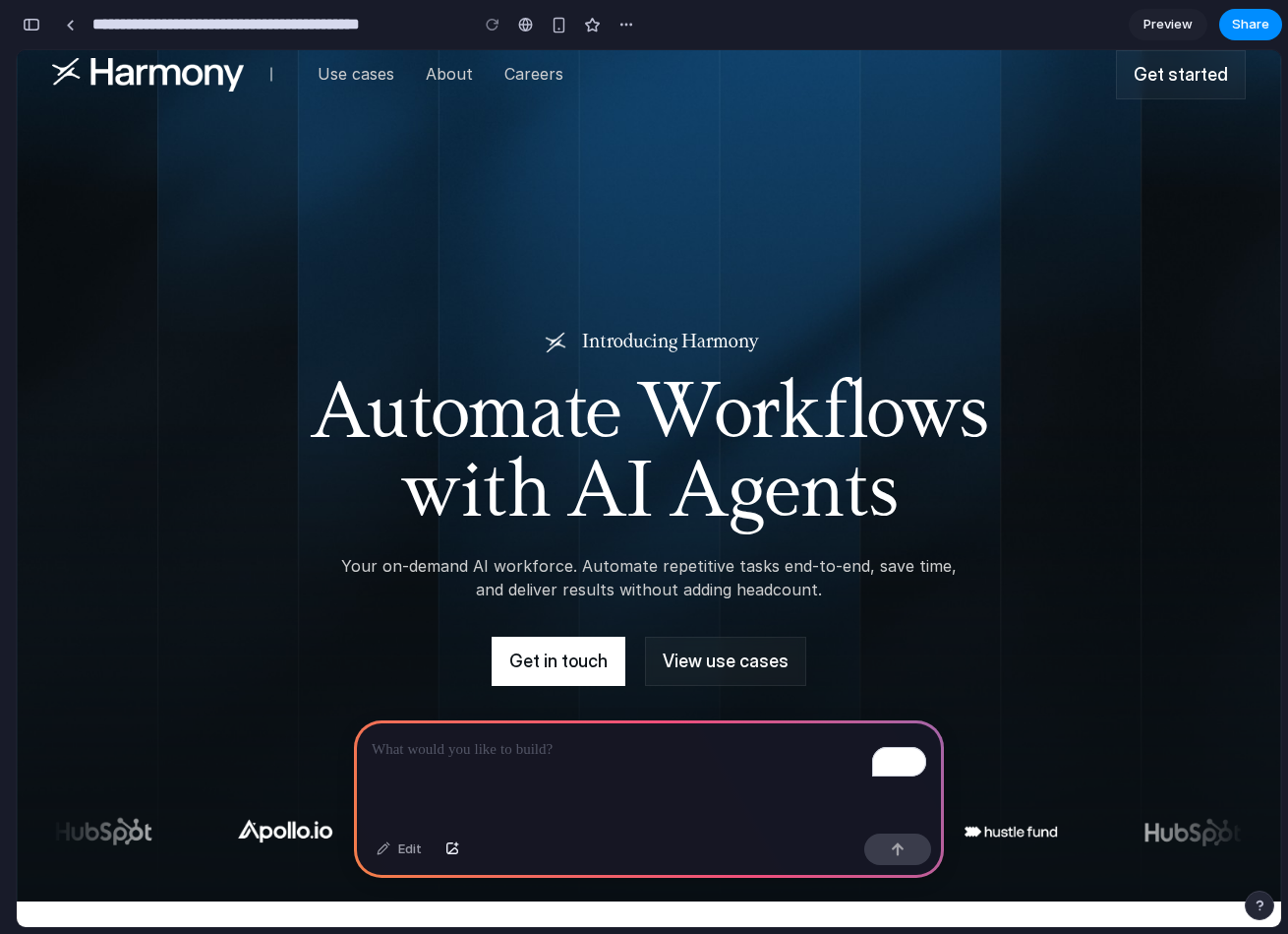
click at [253, 388] on h1 "Automate Workflows with AI Agents" at bounding box center [649, 456] width 886 height 157
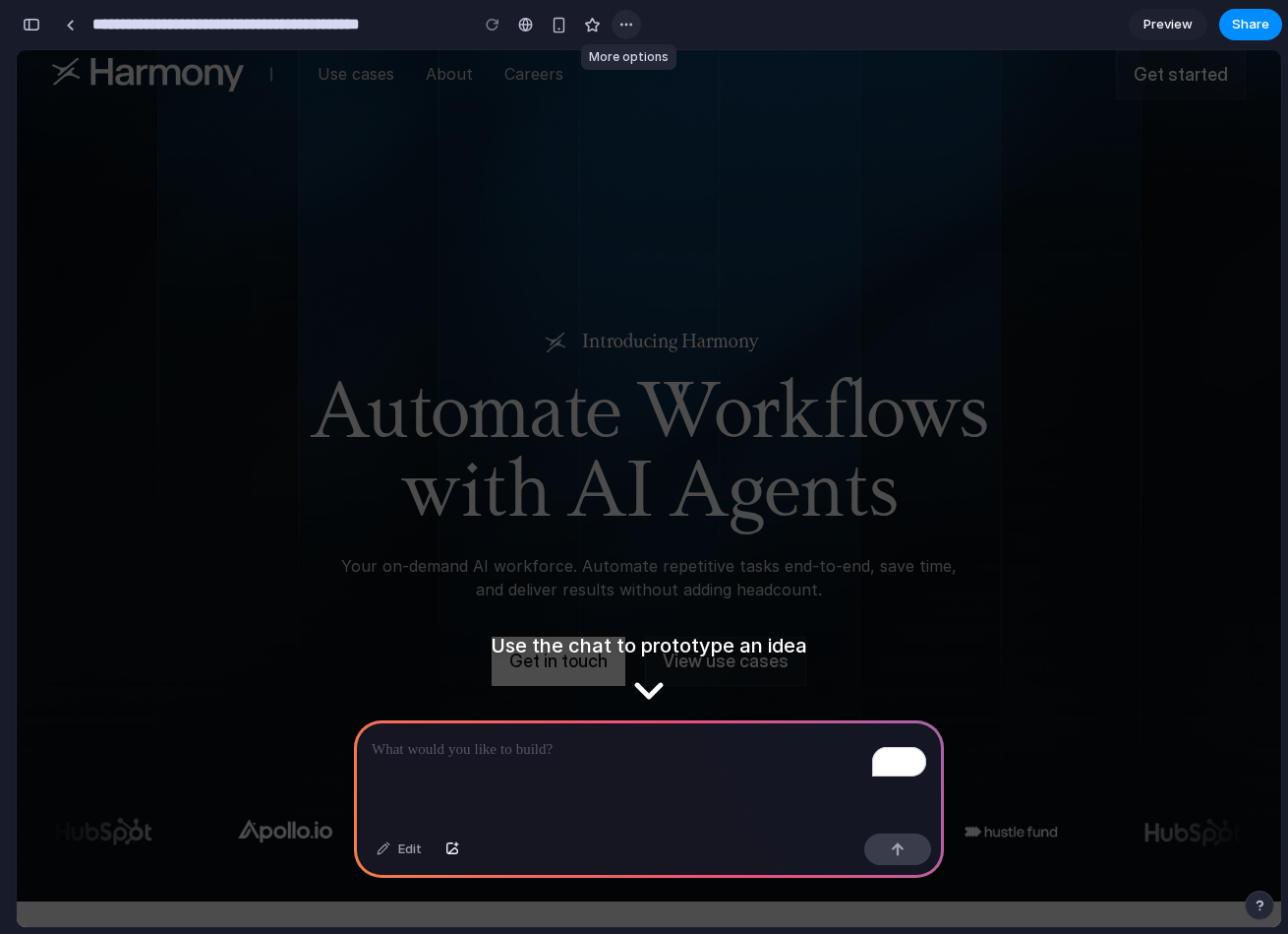
click at [632, 31] on div "button" at bounding box center [627, 25] width 16 height 16
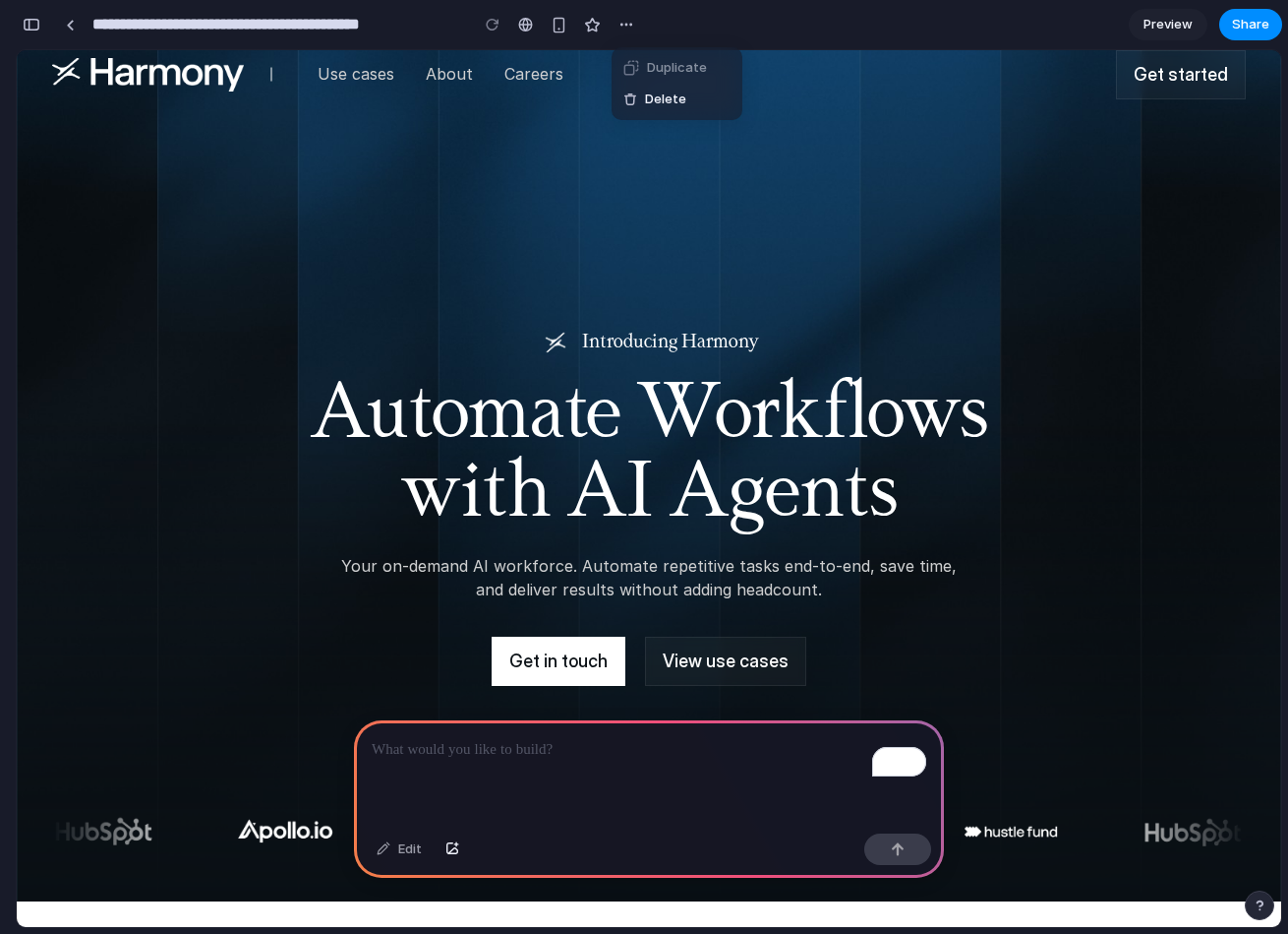
click at [1263, 30] on div "Duplicate Delete" at bounding box center [644, 467] width 1288 height 934
click at [1256, 22] on span "Share" at bounding box center [1251, 25] width 37 height 20
click at [302, 321] on div "Share ' Prototype from Harmony AI Workflow Automation ' [PERSON_NAME] Creator A…" at bounding box center [644, 467] width 1288 height 934
click at [17, 21] on div at bounding box center [9, 467] width 18 height 934
click at [31, 23] on div "button" at bounding box center [31, 25] width 18 height 14
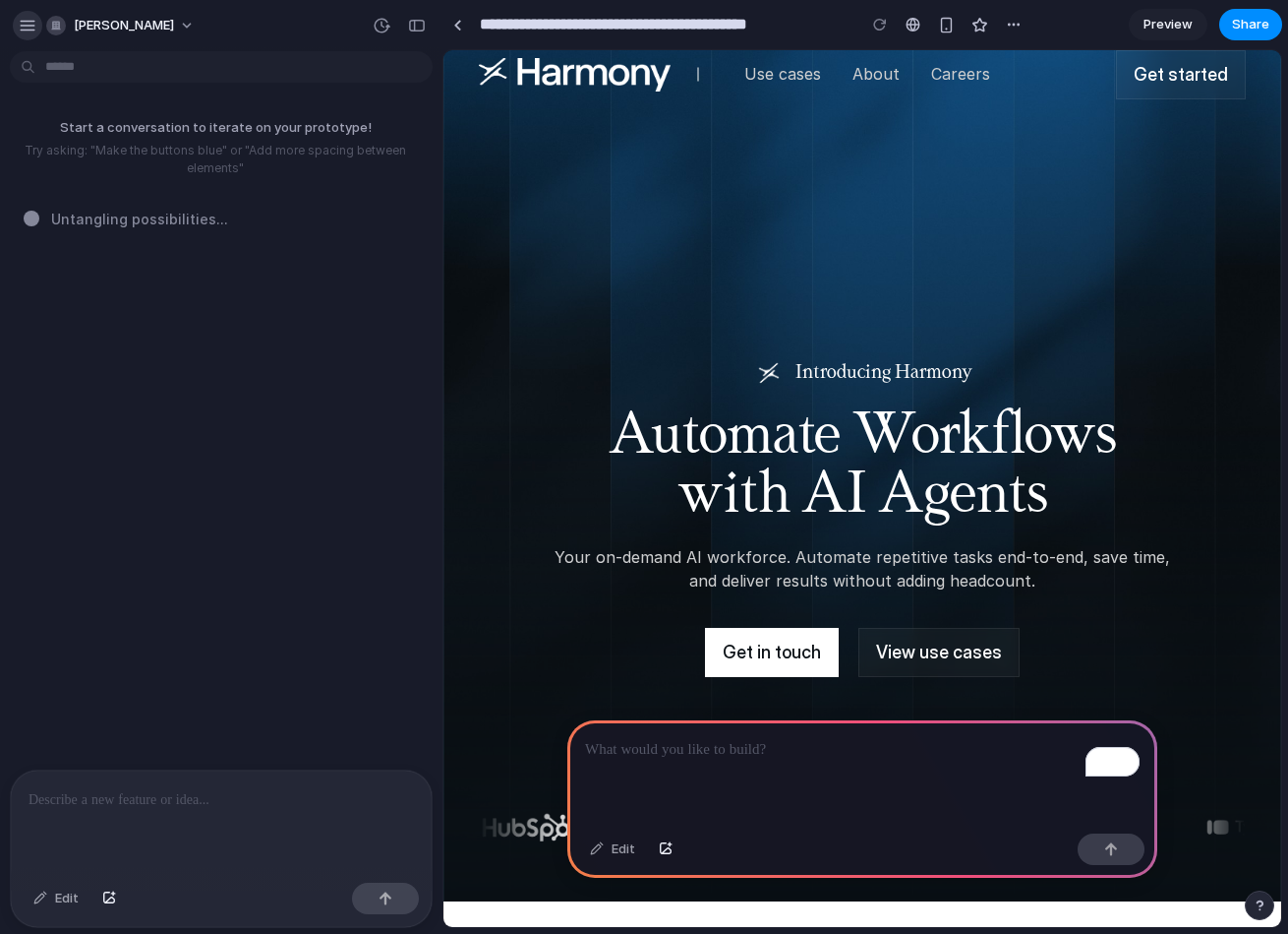
click at [28, 33] on button "button" at bounding box center [28, 26] width 30 height 30
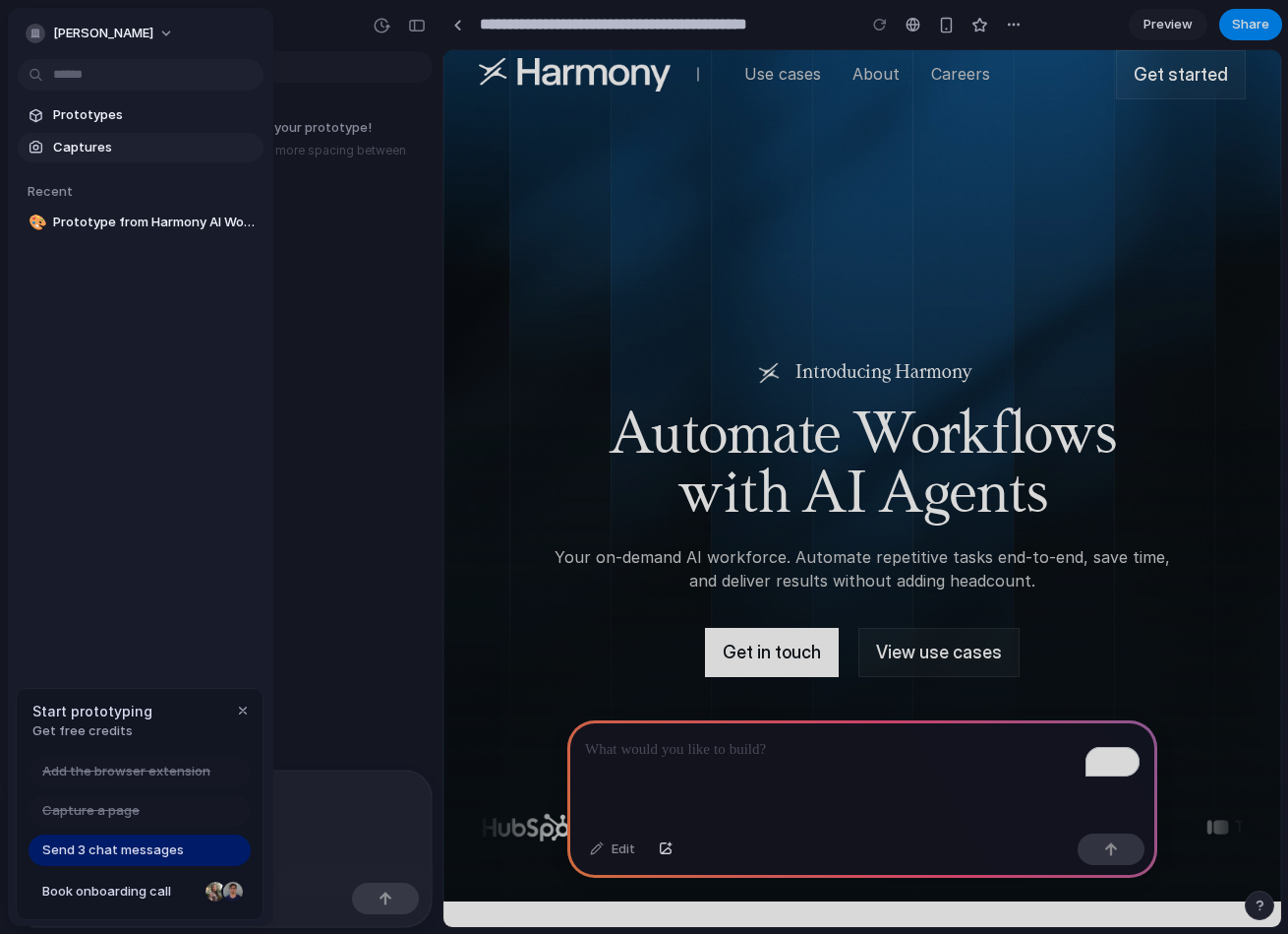
click at [92, 134] on link "Captures" at bounding box center [141, 148] width 246 height 30
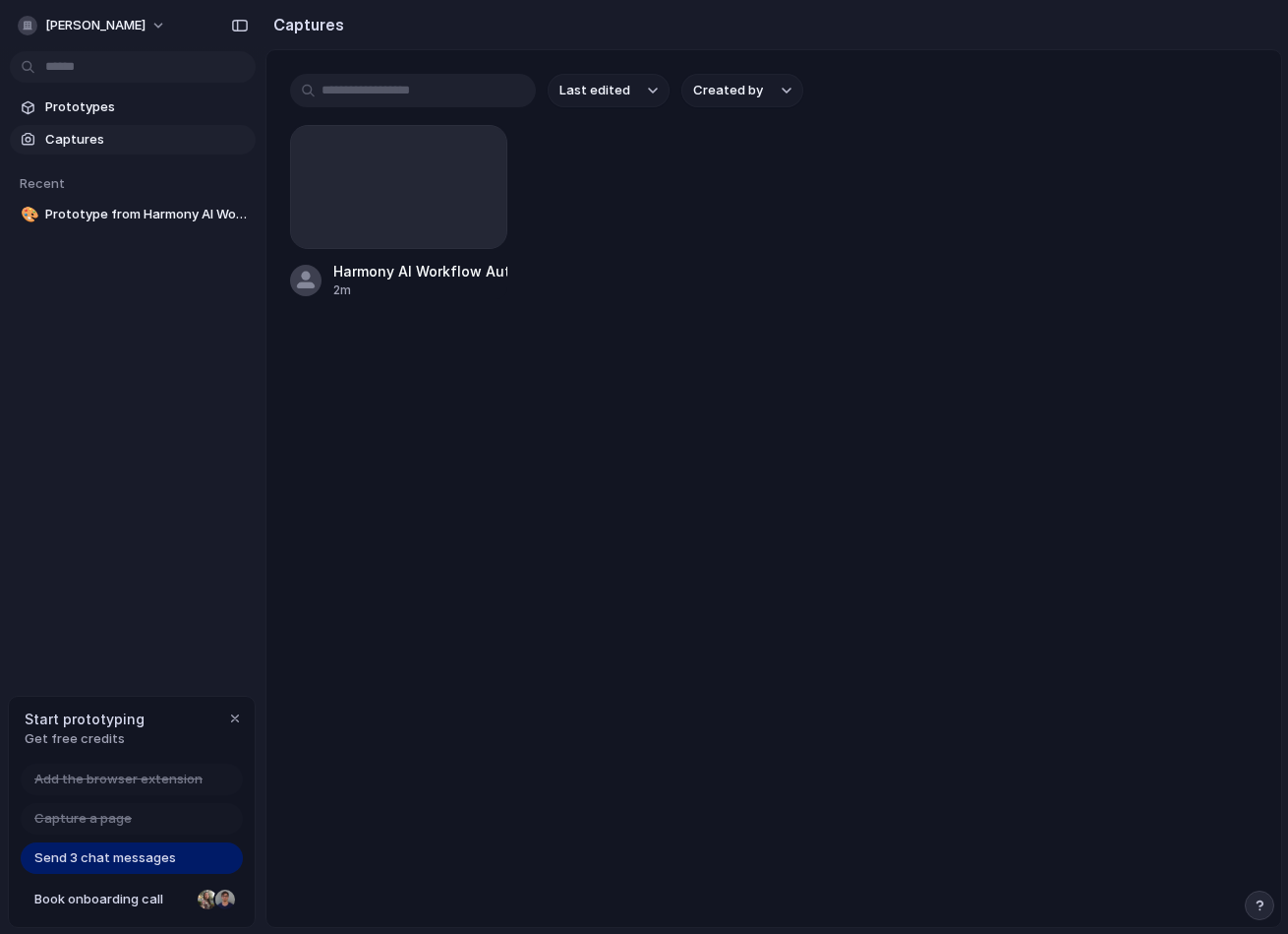
click at [908, 389] on main "Last edited Created by Harmony AI Workflow Automation 2m" at bounding box center [774, 488] width 1017 height 879
click at [240, 712] on div "button" at bounding box center [235, 718] width 16 height 16
